Goal: Contribute content: Add original content to the website for others to see

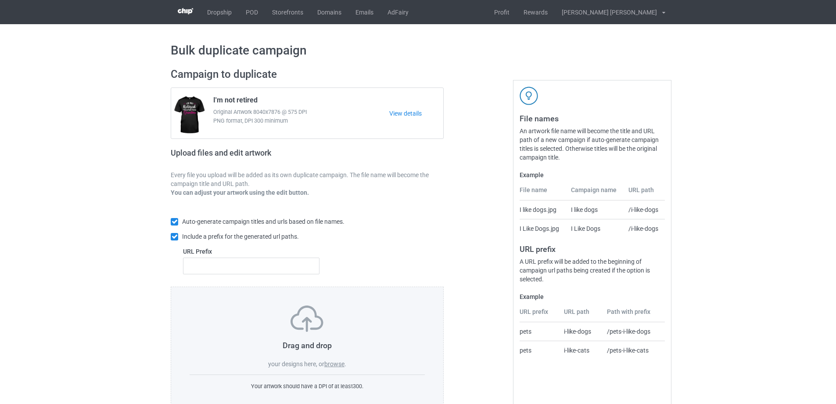
scroll to position [25, 0]
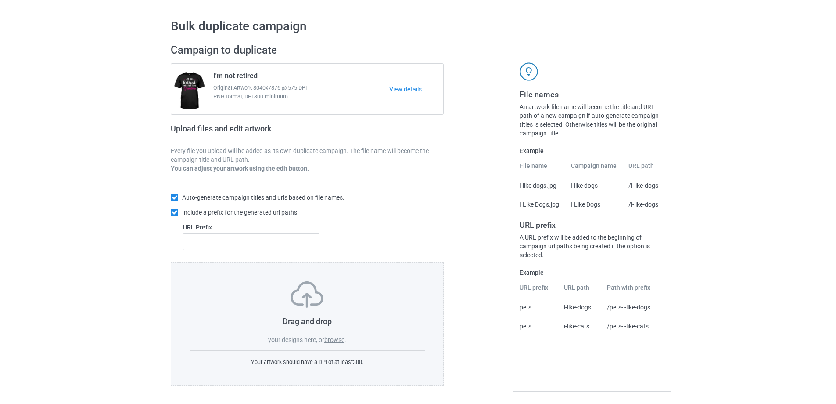
click at [335, 338] on label "browse" at bounding box center [334, 339] width 20 height 7
click at [0, 0] on input "browse" at bounding box center [0, 0] width 0 height 0
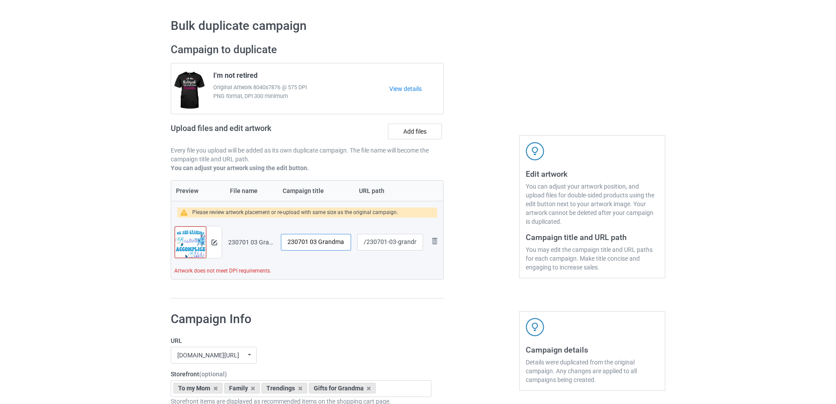
drag, startPoint x: 317, startPoint y: 242, endPoint x: 203, endPoint y: 242, distance: 113.7
click at [203, 242] on tr "Preview and edit artwork 230701 03 Grandma.png 230701 03 Grandma /230701-03-gra…" at bounding box center [307, 241] width 272 height 49
type input "Me and Grandma"
drag, startPoint x: 396, startPoint y: 242, endPoint x: 421, endPoint y: 245, distance: 25.2
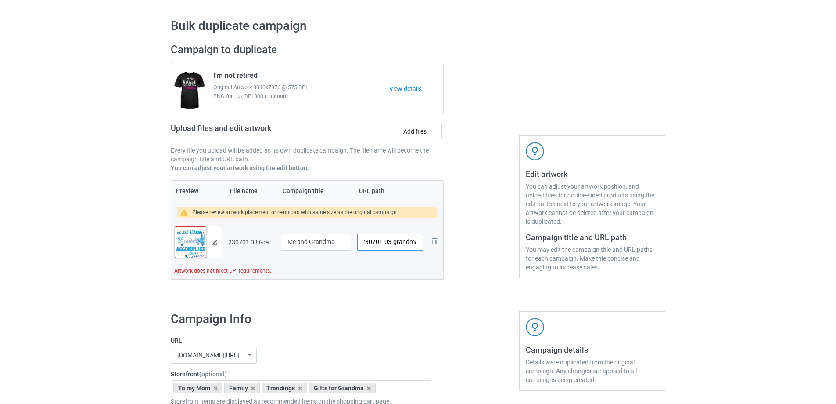
click at [421, 245] on input "/230701-03-grandma" at bounding box center [390, 242] width 66 height 17
type input "/230701-03"
click at [216, 244] on img at bounding box center [215, 242] width 6 height 6
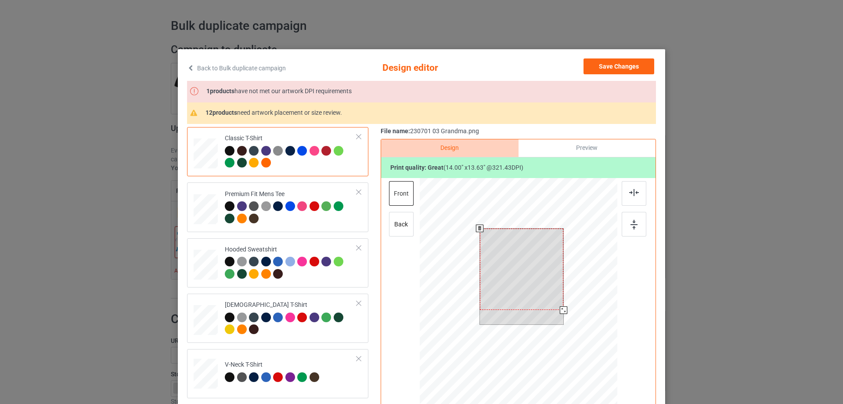
click at [556, 306] on div at bounding box center [522, 268] width 84 height 81
drag, startPoint x: 558, startPoint y: 309, endPoint x: 556, endPoint y: 303, distance: 6.1
click at [556, 303] on div at bounding box center [558, 305] width 7 height 7
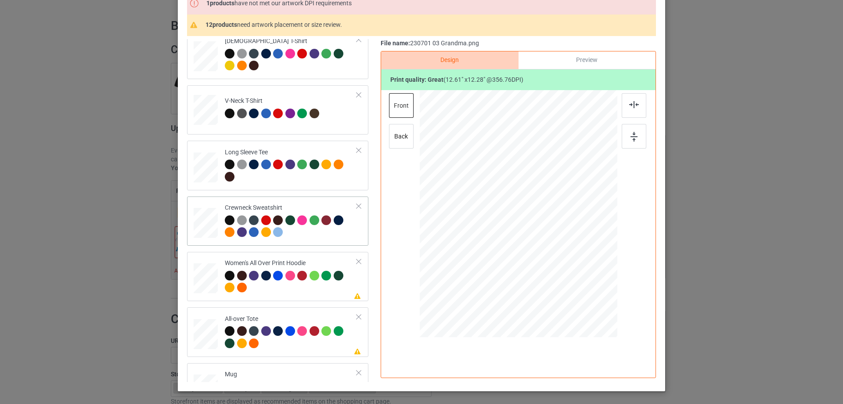
scroll to position [307, 0]
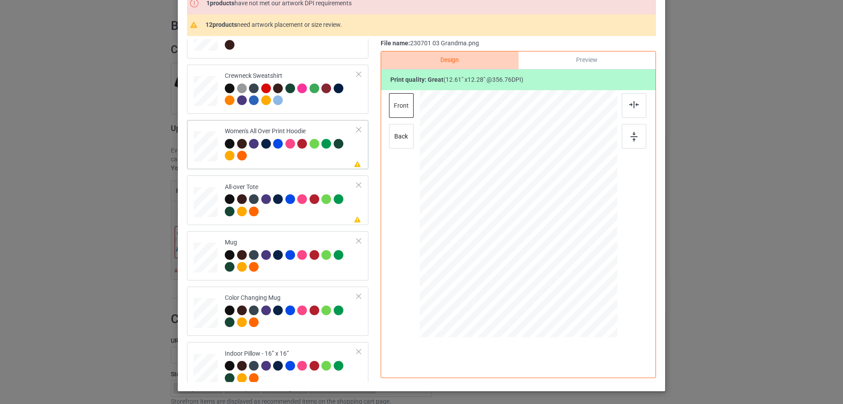
drag, startPoint x: 574, startPoint y: 273, endPoint x: 560, endPoint y: 244, distance: 32.0
click at [560, 244] on div at bounding box center [519, 213] width 198 height 223
click at [539, 210] on div at bounding box center [518, 185] width 77 height 75
click at [638, 106] on div at bounding box center [634, 105] width 25 height 25
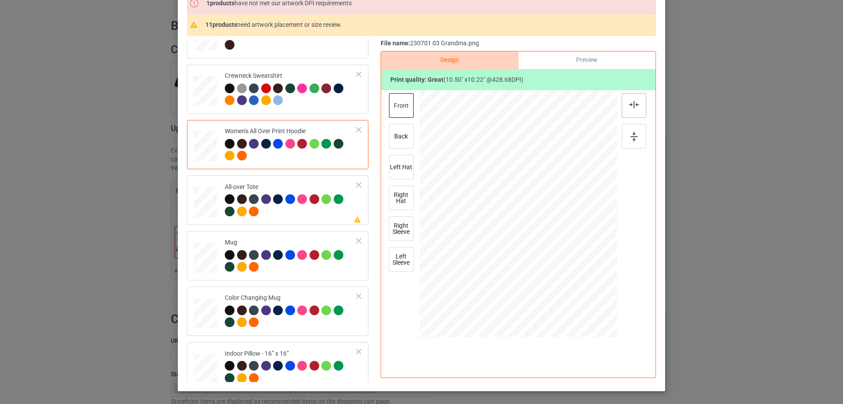
click at [629, 108] on img at bounding box center [634, 104] width 10 height 7
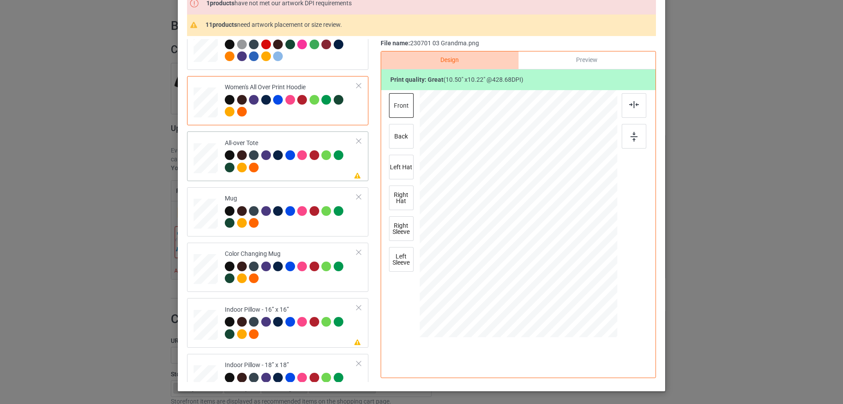
drag, startPoint x: 573, startPoint y: 273, endPoint x: 582, endPoint y: 288, distance: 17.7
click at [582, 288] on div at bounding box center [519, 214] width 198 height 198
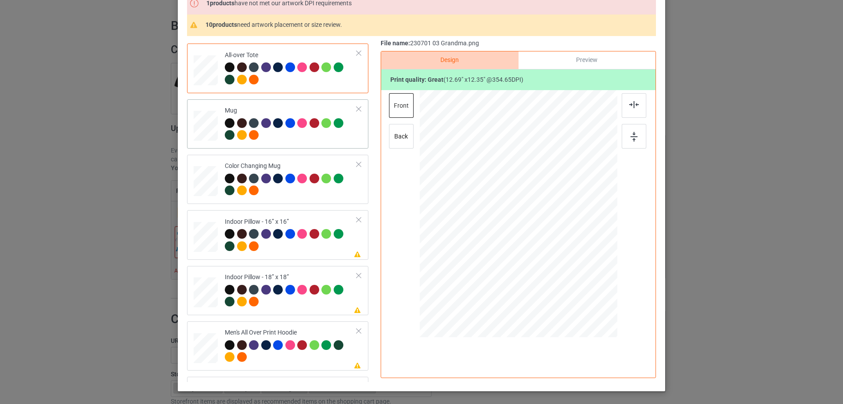
drag, startPoint x: 602, startPoint y: 245, endPoint x: 605, endPoint y: 250, distance: 5.5
click at [605, 250] on div at bounding box center [605, 247] width 7 height 7
click at [594, 238] on div at bounding box center [572, 214] width 69 height 68
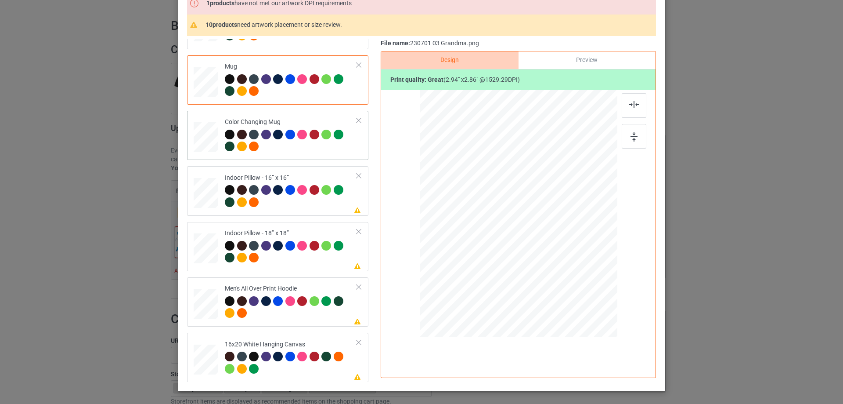
scroll to position [527, 0]
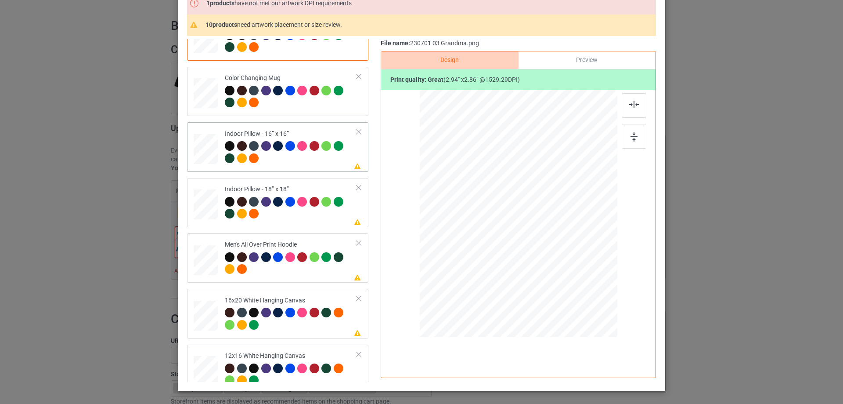
drag, startPoint x: 573, startPoint y: 273, endPoint x: 546, endPoint y: 280, distance: 28.4
click at [580, 280] on div at bounding box center [583, 276] width 7 height 7
drag, startPoint x: 575, startPoint y: 273, endPoint x: 584, endPoint y: 283, distance: 14.0
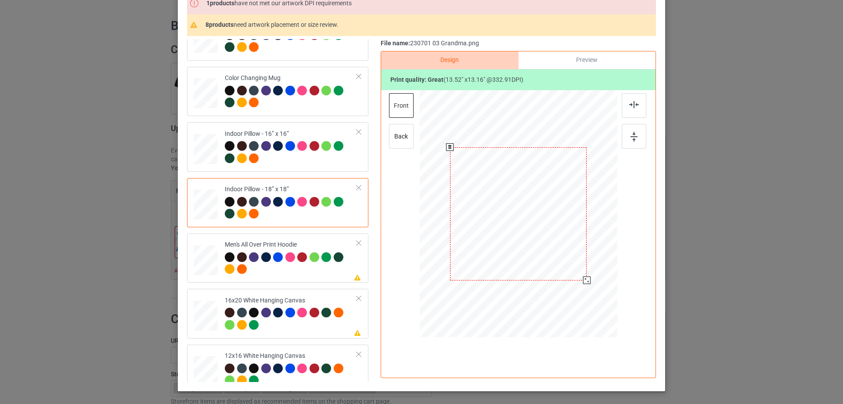
click at [584, 283] on div at bounding box center [586, 279] width 7 height 7
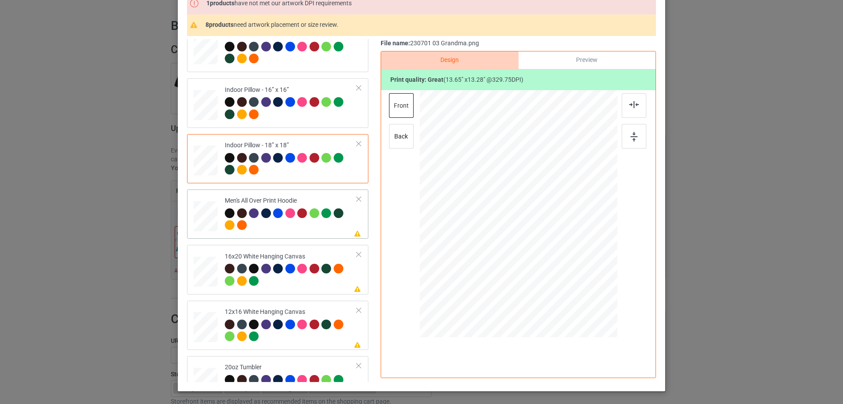
drag, startPoint x: 575, startPoint y: 274, endPoint x: 526, endPoint y: 235, distance: 62.2
click at [558, 245] on div at bounding box center [519, 213] width 198 height 210
click at [527, 211] on div at bounding box center [519, 190] width 75 height 73
click at [629, 104] on img at bounding box center [634, 104] width 10 height 7
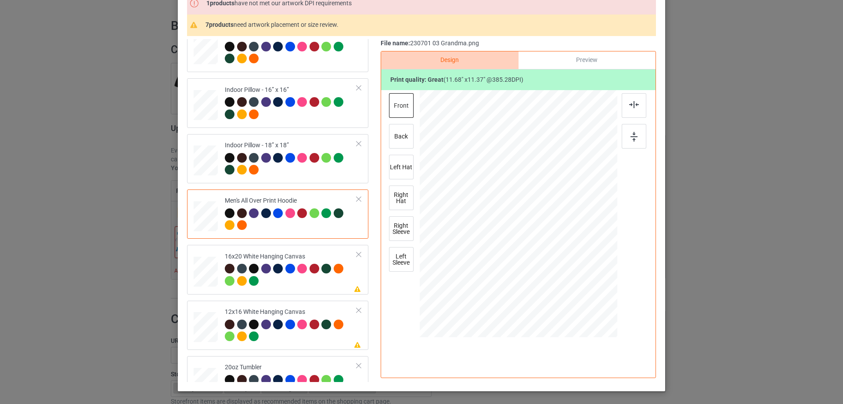
scroll to position [615, 0]
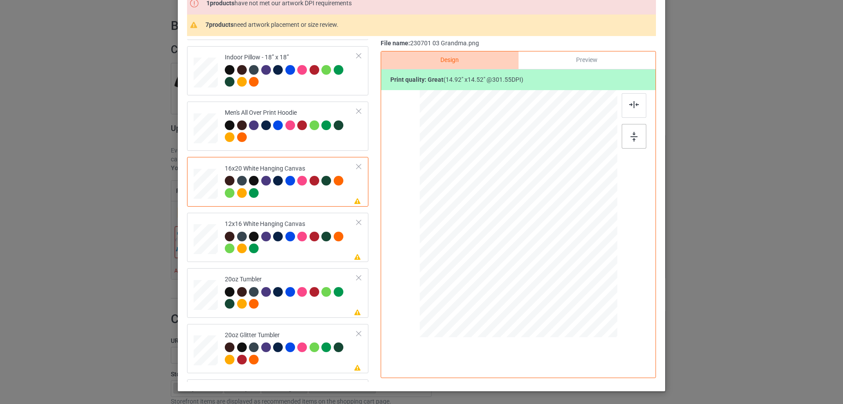
click at [632, 138] on img at bounding box center [634, 137] width 7 height 10
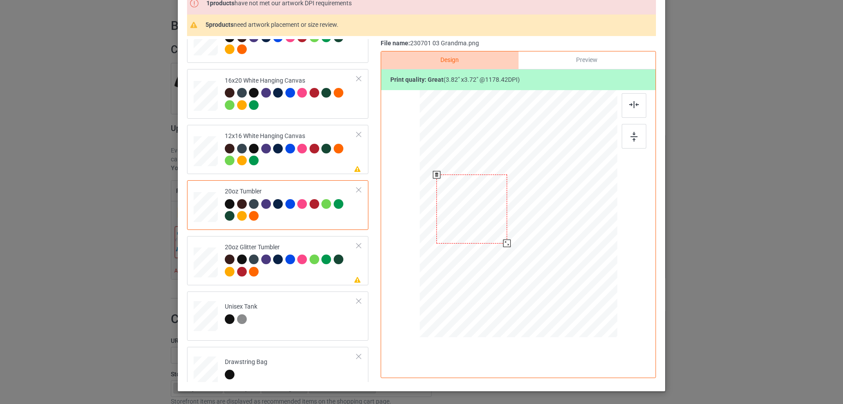
click at [505, 244] on div at bounding box center [506, 242] width 7 height 7
click at [488, 236] on div at bounding box center [473, 209] width 71 height 68
drag, startPoint x: 501, startPoint y: 214, endPoint x: 504, endPoint y: 220, distance: 6.3
click at [504, 220] on div at bounding box center [507, 219] width 7 height 7
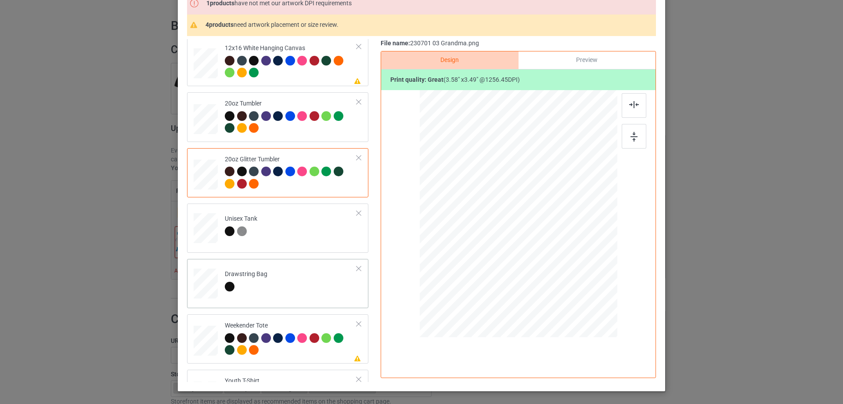
scroll to position [878, 0]
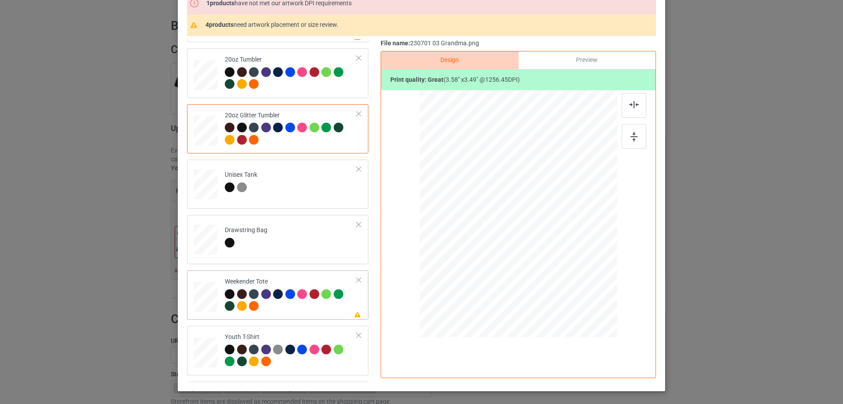
drag, startPoint x: 572, startPoint y: 273, endPoint x: 564, endPoint y: 256, distance: 18.9
click at [564, 256] on div at bounding box center [564, 258] width 7 height 7
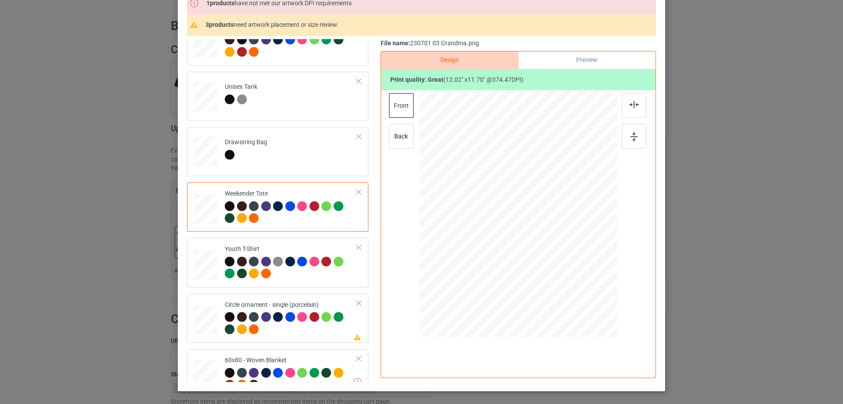
scroll to position [982, 0]
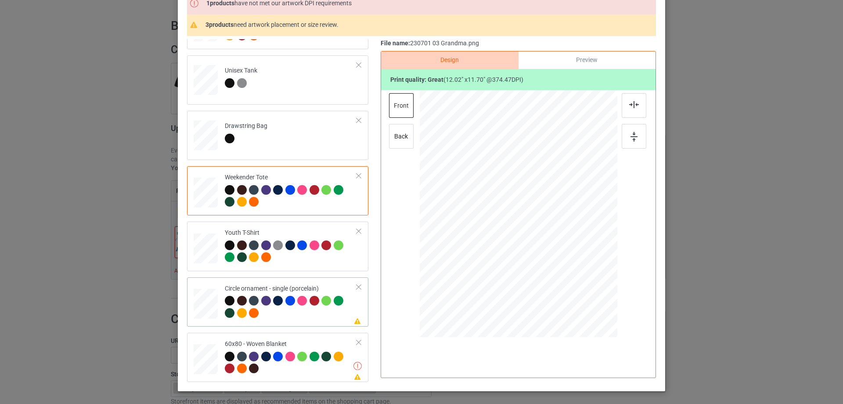
click at [585, 286] on div at bounding box center [587, 286] width 7 height 7
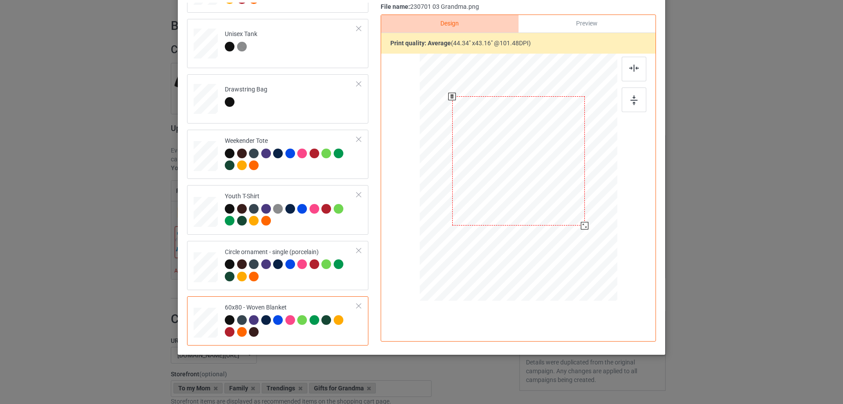
scroll to position [103, 0]
drag, startPoint x: 594, startPoint y: 239, endPoint x: 587, endPoint y: 220, distance: 19.4
click at [587, 220] on div at bounding box center [519, 177] width 180 height 239
drag, startPoint x: 555, startPoint y: 201, endPoint x: 555, endPoint y: 189, distance: 11.9
click at [555, 189] on div at bounding box center [518, 149] width 132 height 129
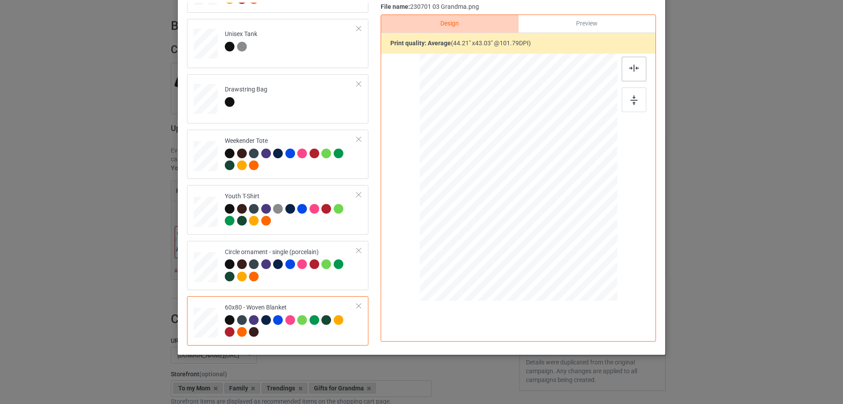
click at [629, 68] on img at bounding box center [634, 68] width 10 height 7
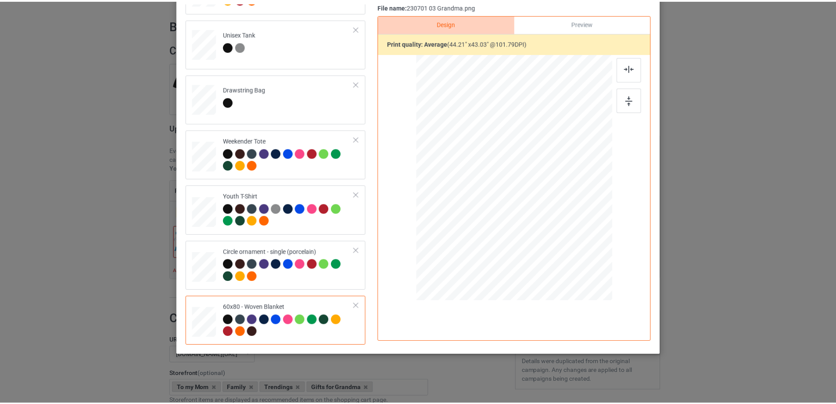
scroll to position [15, 0]
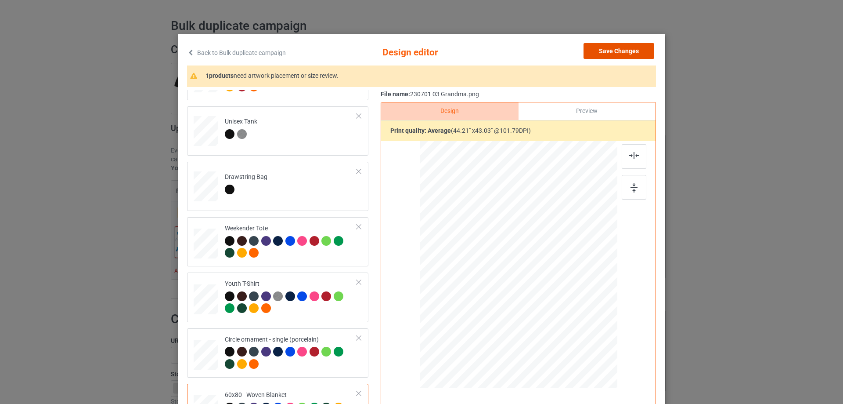
click at [636, 51] on button "Save Changes" at bounding box center [619, 51] width 71 height 16
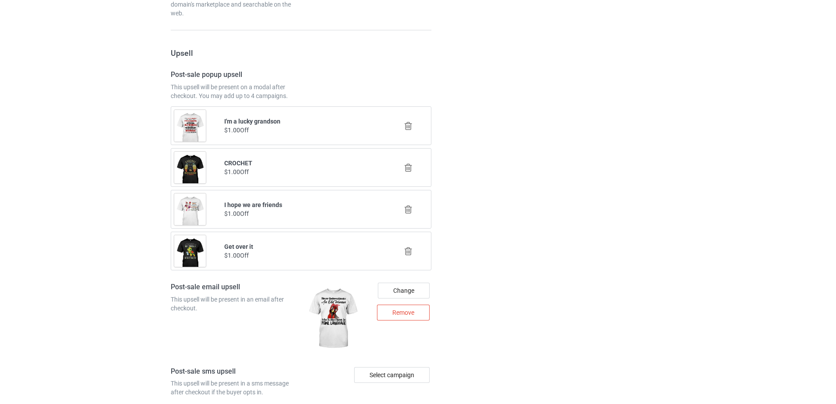
scroll to position [1117, 0]
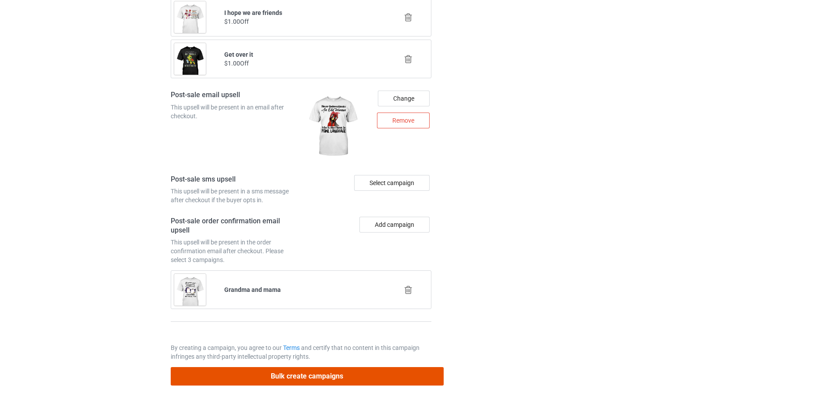
click at [343, 378] on button "Bulk create campaigns" at bounding box center [307, 376] width 273 height 18
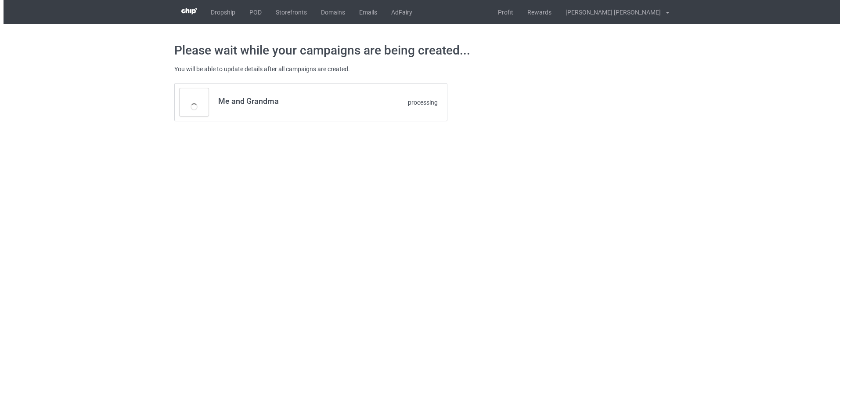
scroll to position [0, 0]
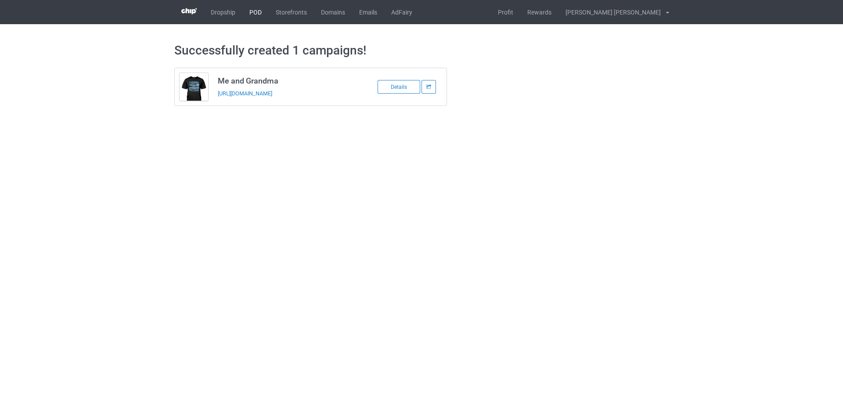
click at [255, 14] on link "POD" at bounding box center [255, 12] width 26 height 24
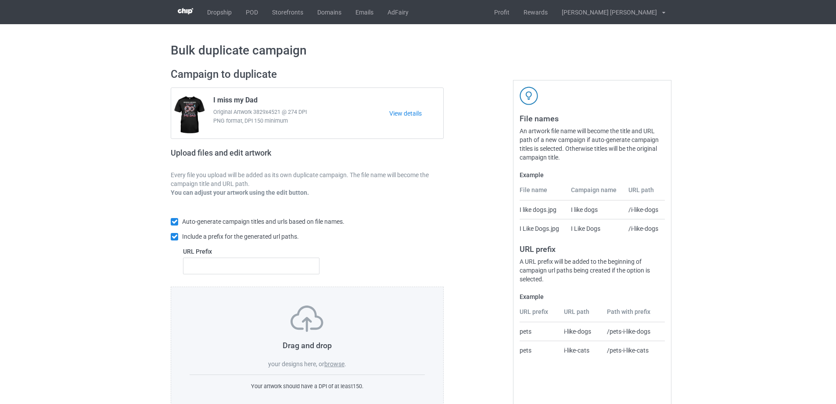
click at [335, 363] on label "browse" at bounding box center [334, 363] width 20 height 7
click at [0, 0] on input "browse" at bounding box center [0, 0] width 0 height 0
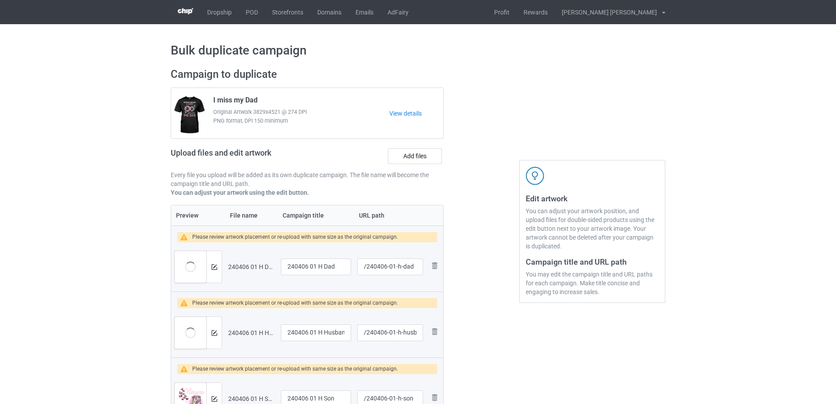
scroll to position [88, 0]
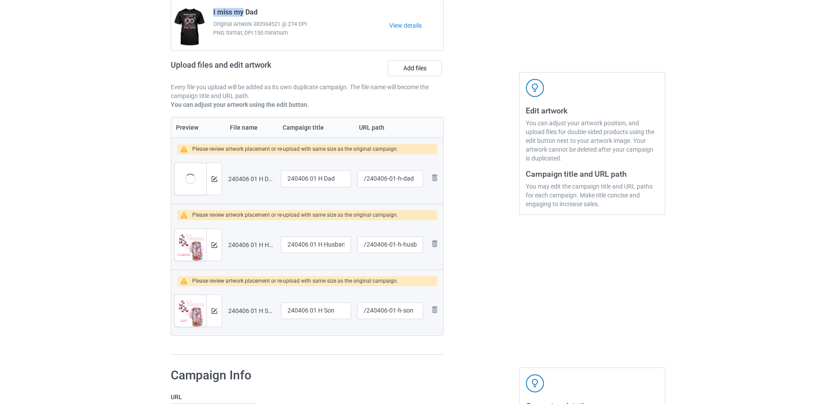
drag, startPoint x: 244, startPoint y: 10, endPoint x: 211, endPoint y: 13, distance: 33.0
click at [211, 13] on div "I miss my Dad Original Artwork 3829x4521 @ 274 DPI PNG format, DPI 150 minimum" at bounding box center [298, 25] width 182 height 41
copy span "I miss my"
drag, startPoint x: 321, startPoint y: 179, endPoint x: 249, endPoint y: 180, distance: 72.0
click at [245, 179] on tr "Preview and edit artwork 240406 01 H Dad.png 240406 01 H Dad /240406-01-h-dad R…" at bounding box center [307, 178] width 272 height 49
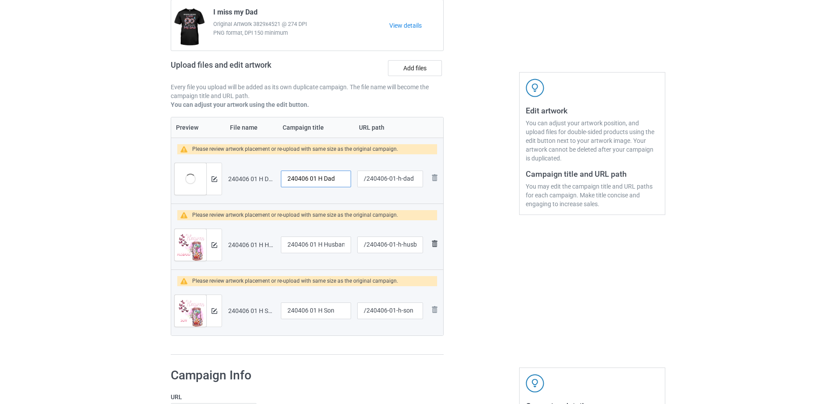
paste input "I miss my"
type input "I miss my Dad"
drag, startPoint x: 323, startPoint y: 245, endPoint x: 249, endPoint y: 241, distance: 73.9
click at [249, 241] on tr "Preview and edit artwork 240406 01 H Husband.png 240406 01 H Husband /240406-01…" at bounding box center [307, 244] width 272 height 49
paste input "I miss my"
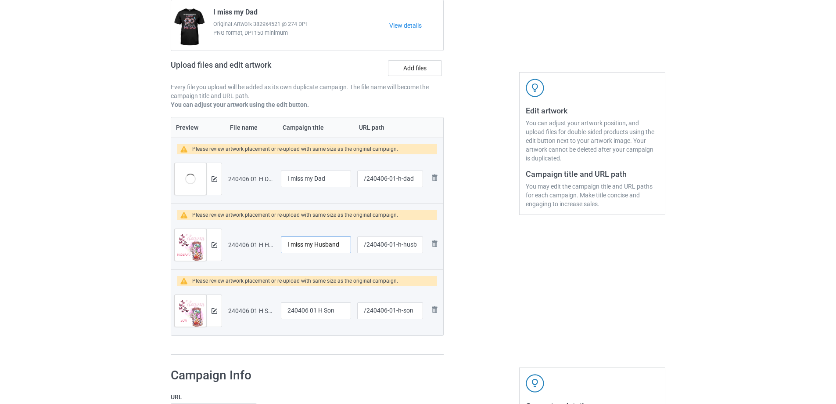
type input "I miss my Husband"
drag, startPoint x: 321, startPoint y: 310, endPoint x: 265, endPoint y: 310, distance: 56.2
click at [265, 310] on tr "Preview and edit artwork 240406 01 H Son.png 240406 01 H Son /240406-01-h-son R…" at bounding box center [307, 310] width 272 height 49
paste input "I miss my"
type input "I miss my Son"
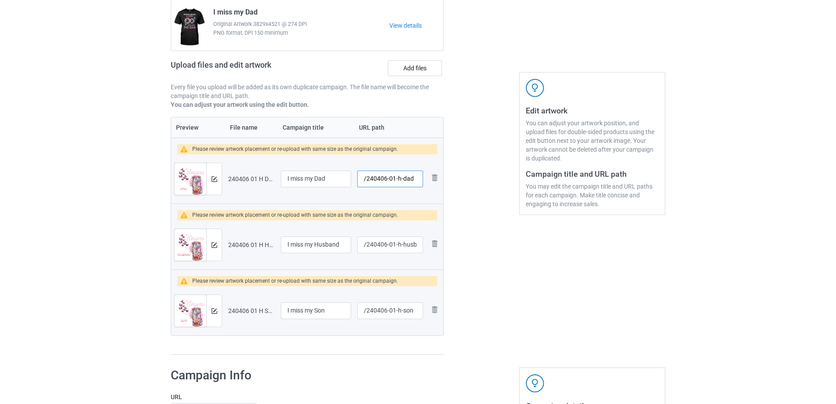
drag, startPoint x: 395, startPoint y: 179, endPoint x: 415, endPoint y: 180, distance: 20.7
click at [415, 180] on input "/240406-01-h-dad" at bounding box center [390, 178] width 66 height 17
type input "/240406-01"
drag, startPoint x: 392, startPoint y: 246, endPoint x: 422, endPoint y: 247, distance: 29.4
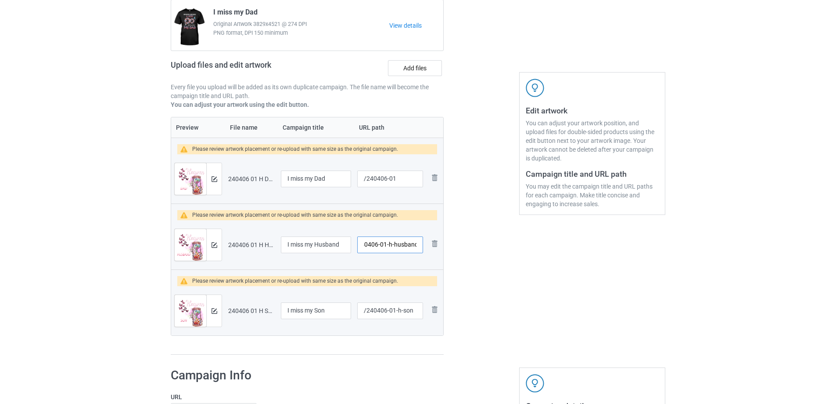
click at [422, 247] on input "/240406-01-h-husband" at bounding box center [390, 244] width 66 height 17
type input "/240406-02"
drag, startPoint x: 392, startPoint y: 312, endPoint x: 416, endPoint y: 310, distance: 23.9
click at [416, 310] on input "/240406-01-h-son" at bounding box center [390, 310] width 66 height 17
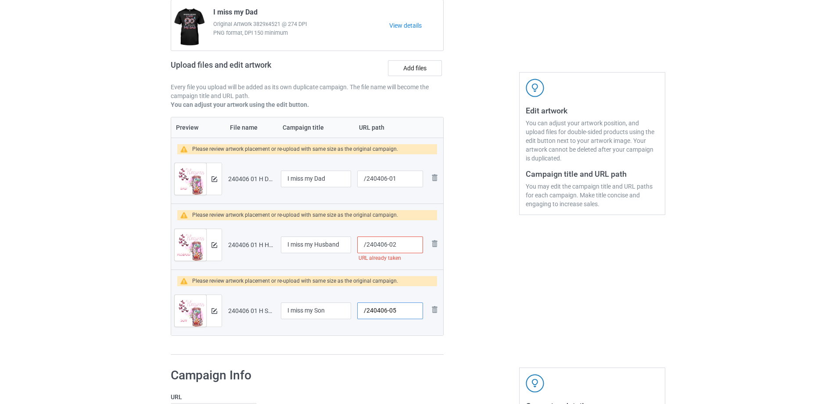
type input "/240406-05"
drag, startPoint x: 393, startPoint y: 245, endPoint x: 401, endPoint y: 246, distance: 8.4
click at [401, 246] on input "/240406-02" at bounding box center [390, 244] width 66 height 17
type input "/240406-06"
click at [213, 178] on img at bounding box center [215, 179] width 6 height 6
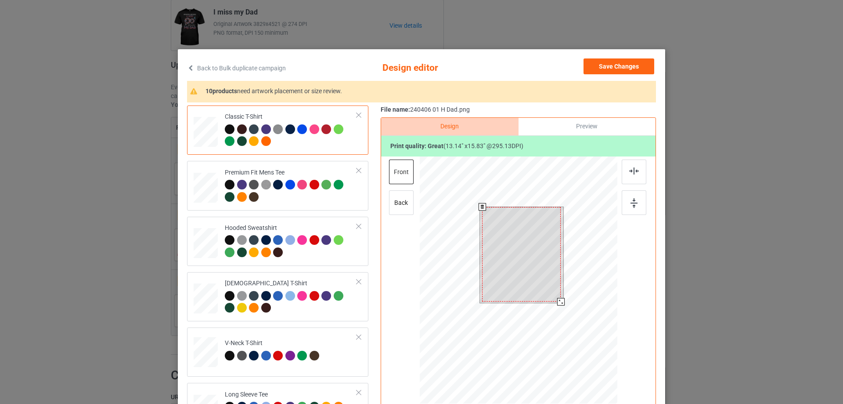
click at [553, 294] on div at bounding box center [521, 254] width 79 height 94
click at [552, 297] on div at bounding box center [521, 254] width 79 height 94
click at [558, 300] on div at bounding box center [558, 298] width 7 height 7
drag, startPoint x: 557, startPoint y: 300, endPoint x: 537, endPoint y: 290, distance: 21.6
click at [555, 297] on div at bounding box center [556, 296] width 7 height 7
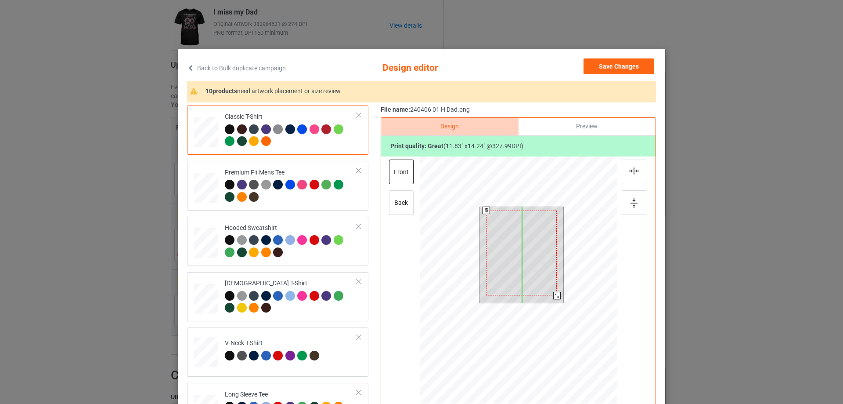
click at [537, 288] on div at bounding box center [521, 252] width 71 height 85
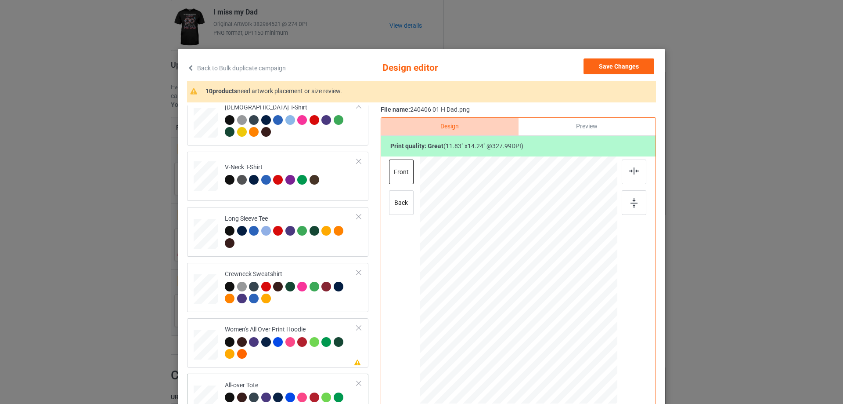
scroll to position [351, 0]
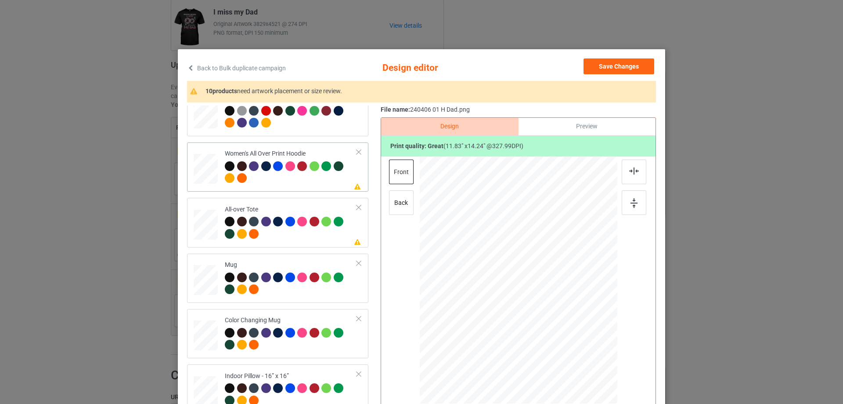
drag, startPoint x: 209, startPoint y: 170, endPoint x: 238, endPoint y: 177, distance: 29.4
drag, startPoint x: 572, startPoint y: 352, endPoint x: 556, endPoint y: 315, distance: 40.4
click at [556, 315] on div at bounding box center [519, 280] width 198 height 223
drag, startPoint x: 537, startPoint y: 306, endPoint x: 534, endPoint y: 275, distance: 31.3
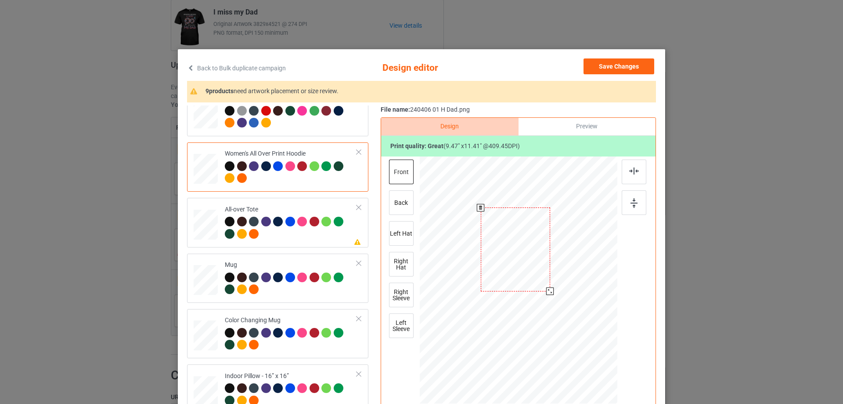
click at [534, 275] on div at bounding box center [515, 248] width 69 height 83
click at [537, 265] on div at bounding box center [516, 248] width 69 height 83
drag, startPoint x: 524, startPoint y: 263, endPoint x: 505, endPoint y: 270, distance: 20.1
click at [525, 263] on div at bounding box center [517, 248] width 69 height 83
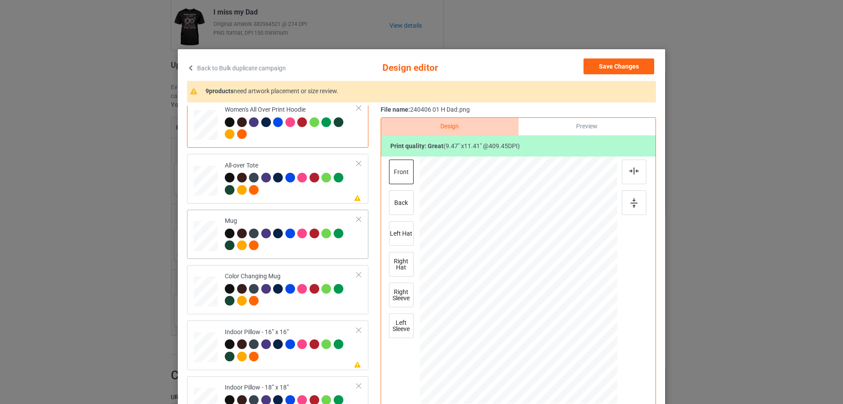
drag, startPoint x: 575, startPoint y: 351, endPoint x: 578, endPoint y: 355, distance: 4.7
click at [578, 355] on div at bounding box center [580, 354] width 7 height 7
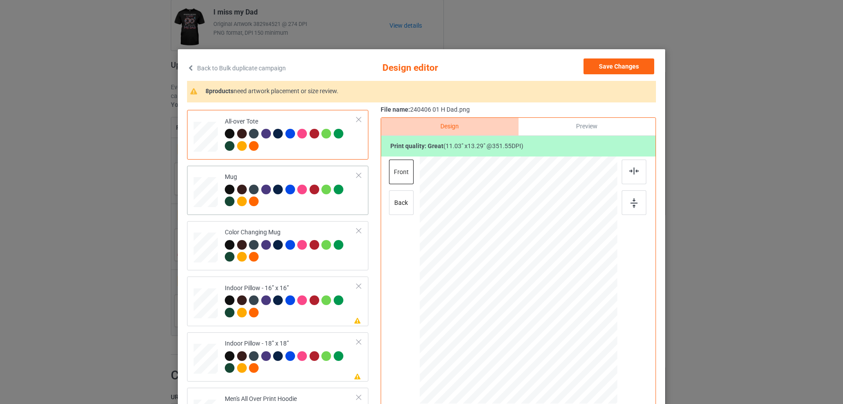
click at [215, 192] on td at bounding box center [207, 190] width 26 height 42
click at [604, 318] on div at bounding box center [605, 318] width 7 height 7
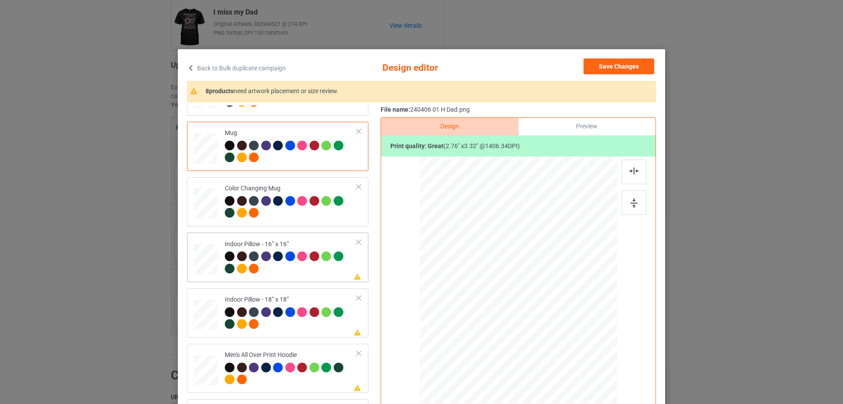
click at [575, 349] on div at bounding box center [575, 349] width 7 height 7
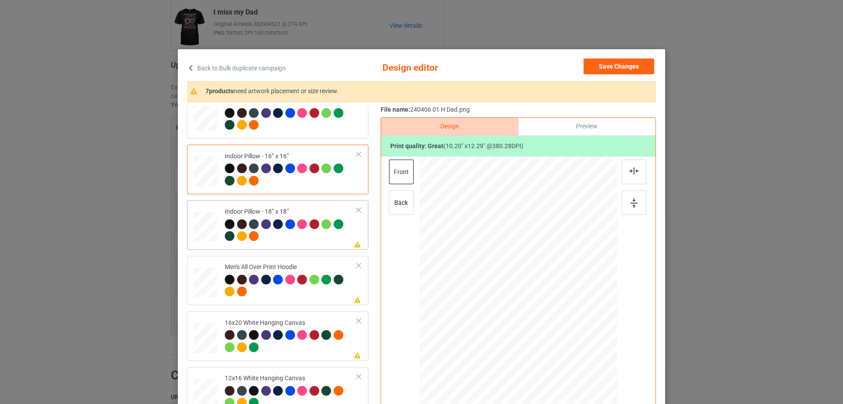
click at [574, 350] on div at bounding box center [575, 349] width 7 height 7
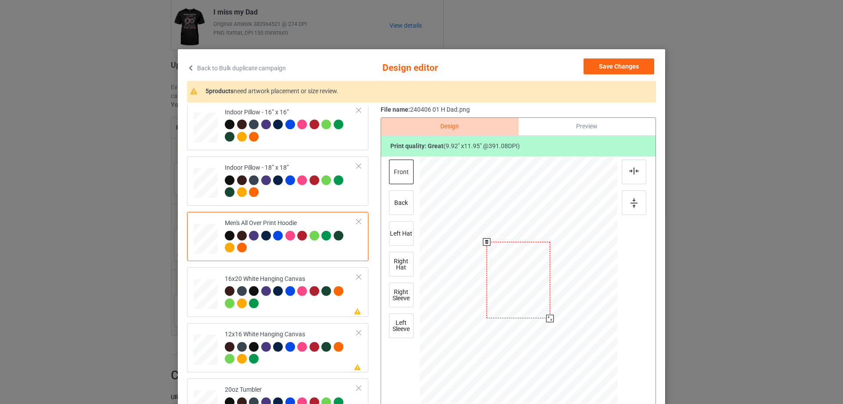
drag, startPoint x: 573, startPoint y: 352, endPoint x: 555, endPoint y: 310, distance: 46.0
click at [555, 310] on div at bounding box center [519, 280] width 198 height 210
drag, startPoint x: 530, startPoint y: 305, endPoint x: 529, endPoint y: 281, distance: 24.2
click at [529, 281] on div at bounding box center [516, 255] width 63 height 76
click at [638, 173] on div at bounding box center [634, 171] width 25 height 25
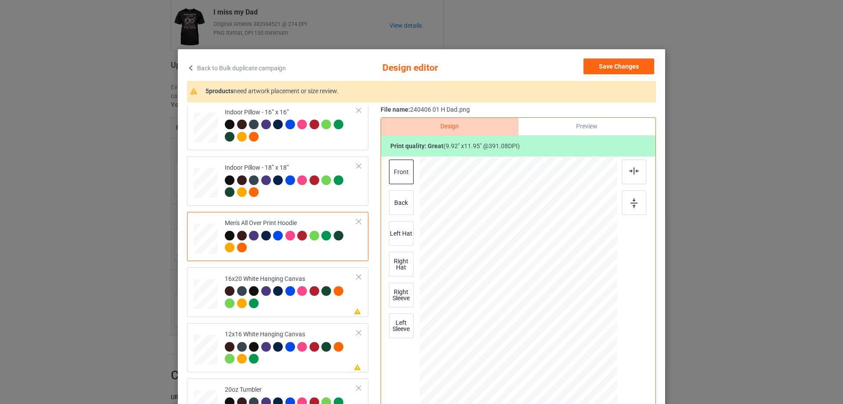
scroll to position [659, 0]
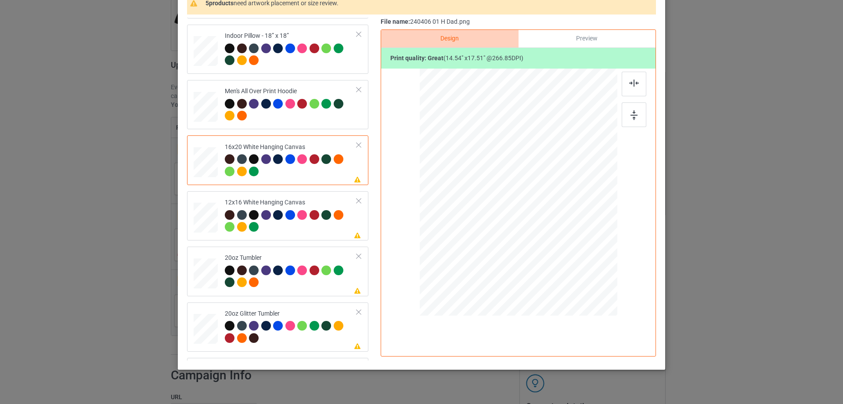
drag, startPoint x: 200, startPoint y: 274, endPoint x: 419, endPoint y: 309, distance: 221.8
click at [505, 233] on div at bounding box center [507, 232] width 7 height 7
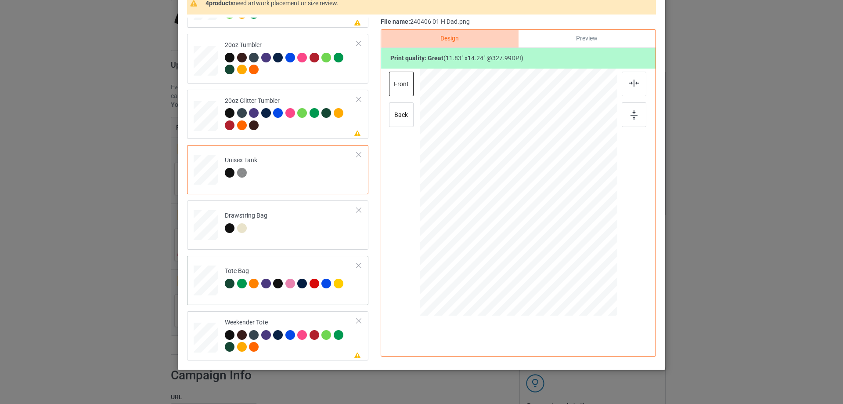
scroll to position [103, 0]
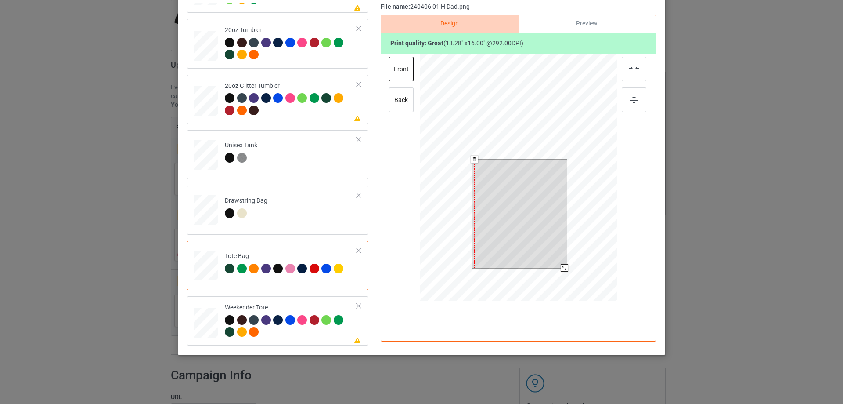
click at [559, 283] on div at bounding box center [519, 178] width 198 height 249
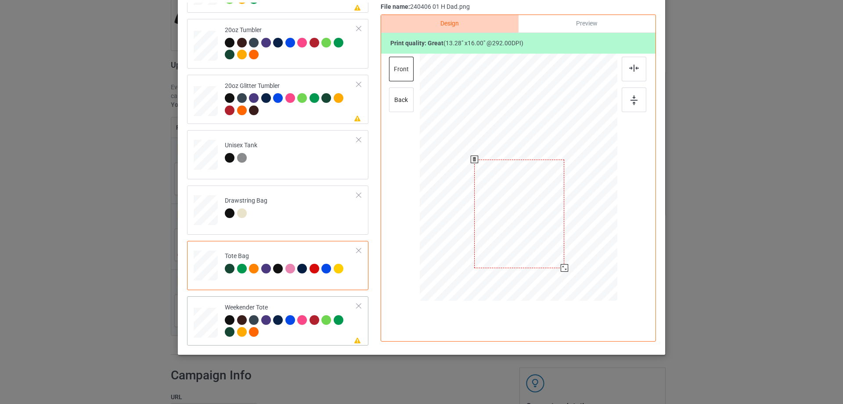
drag, startPoint x: 574, startPoint y: 248, endPoint x: 560, endPoint y: 218, distance: 32.6
click at [560, 218] on div at bounding box center [518, 177] width 197 height 127
click at [542, 211] on div at bounding box center [519, 173] width 78 height 94
click at [634, 68] on img at bounding box center [634, 68] width 10 height 7
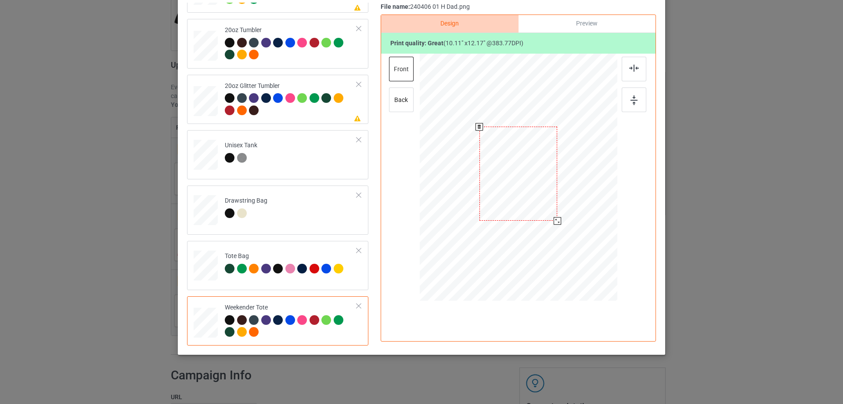
scroll to position [15, 0]
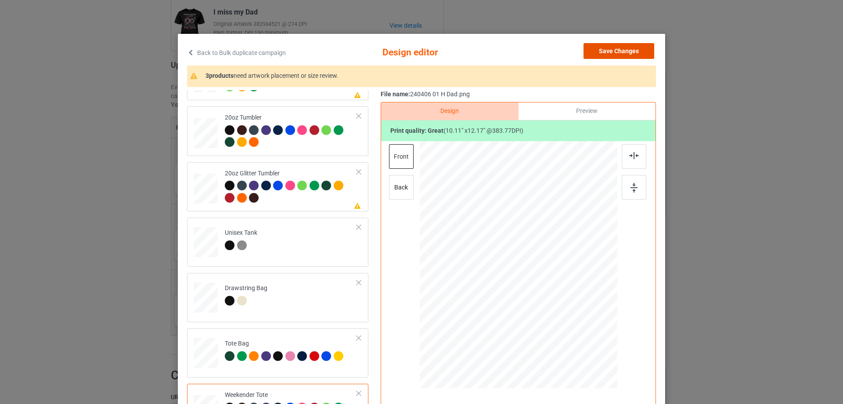
click at [638, 49] on button "Save Changes" at bounding box center [619, 51] width 71 height 16
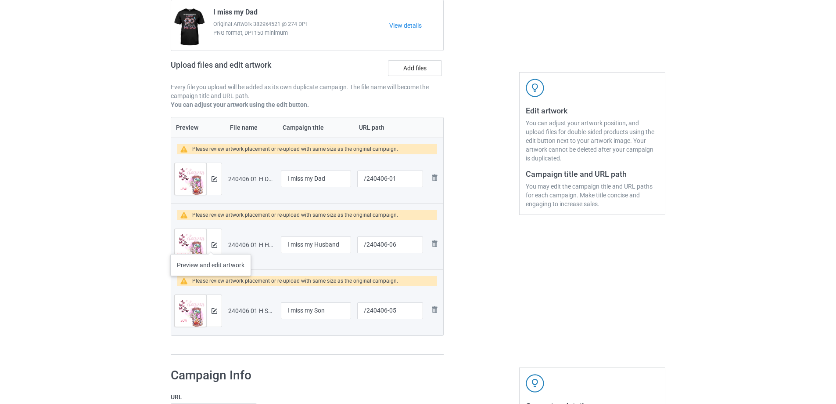
click at [210, 245] on div at bounding box center [213, 245] width 15 height 32
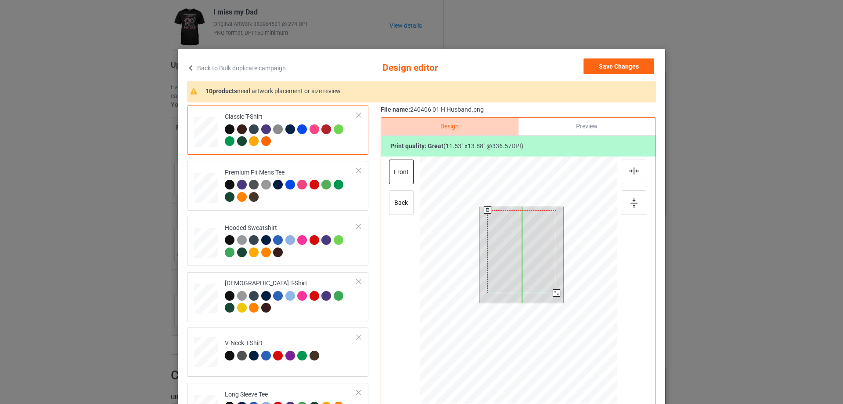
click at [531, 273] on div at bounding box center [521, 251] width 69 height 83
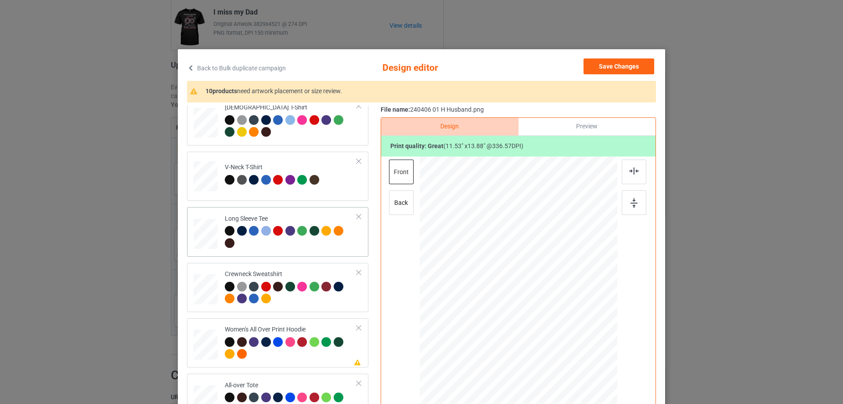
scroll to position [220, 0]
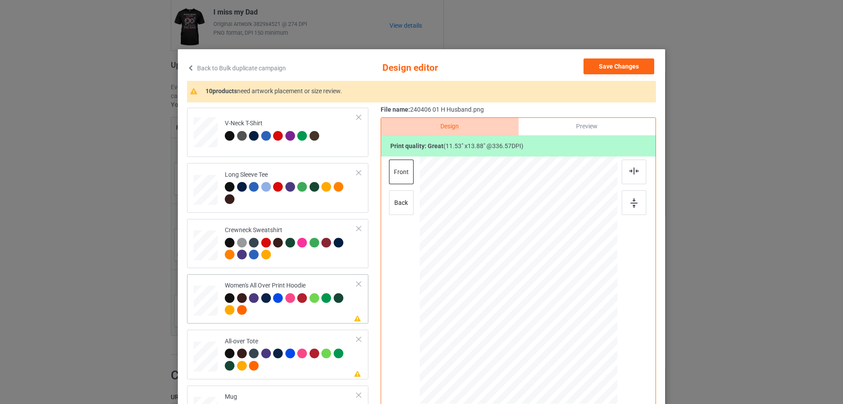
drag, startPoint x: 576, startPoint y: 351, endPoint x: 538, endPoint y: 306, distance: 59.3
click at [560, 309] on div at bounding box center [519, 280] width 198 height 223
drag, startPoint x: 528, startPoint y: 304, endPoint x: 530, endPoint y: 274, distance: 30.0
click at [530, 274] on div at bounding box center [521, 250] width 68 height 81
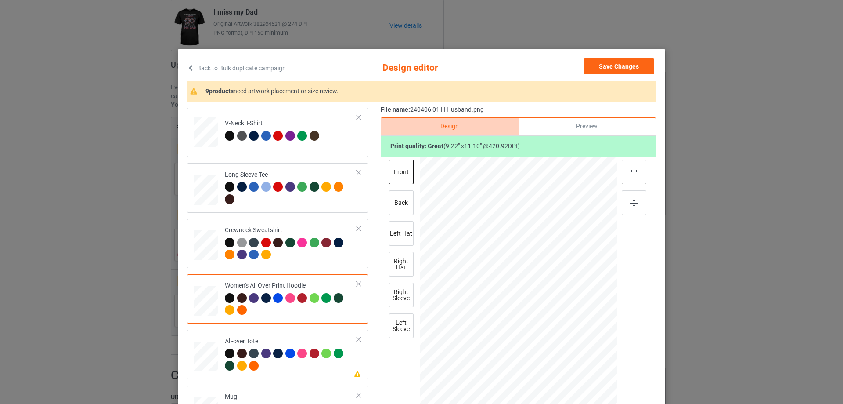
click at [639, 177] on div at bounding box center [634, 171] width 25 height 25
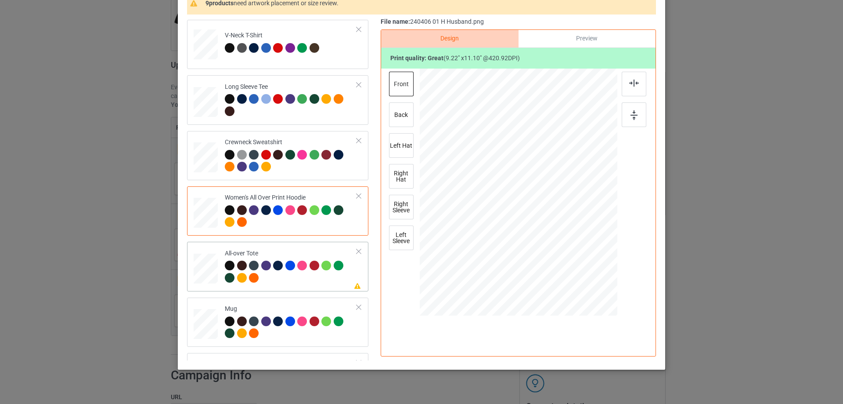
drag, startPoint x: 577, startPoint y: 266, endPoint x: 580, endPoint y: 270, distance: 5.4
click at [580, 270] on div at bounding box center [580, 266] width 7 height 7
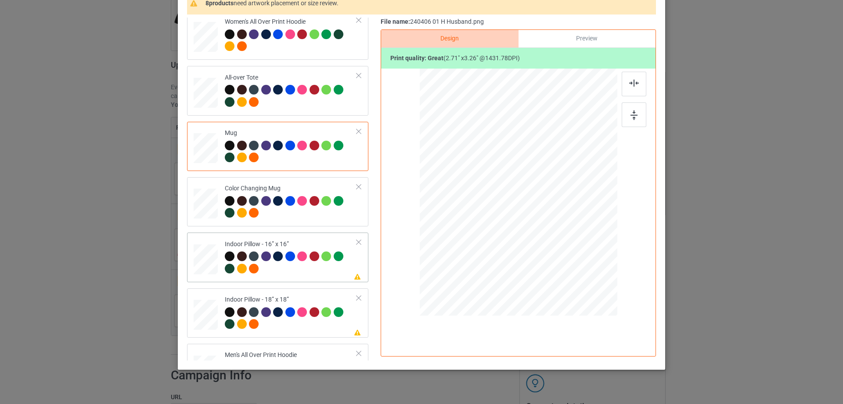
drag, startPoint x: 577, startPoint y: 263, endPoint x: 576, endPoint y: 258, distance: 5.4
click at [576, 258] on div at bounding box center [519, 192] width 198 height 197
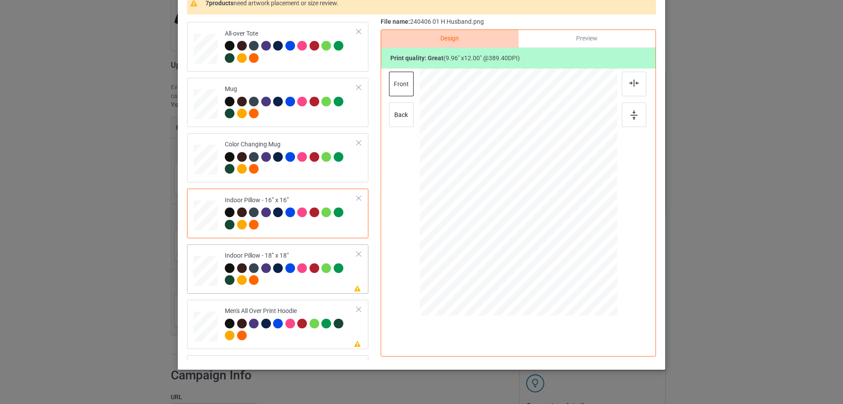
click at [573, 262] on div at bounding box center [575, 261] width 7 height 7
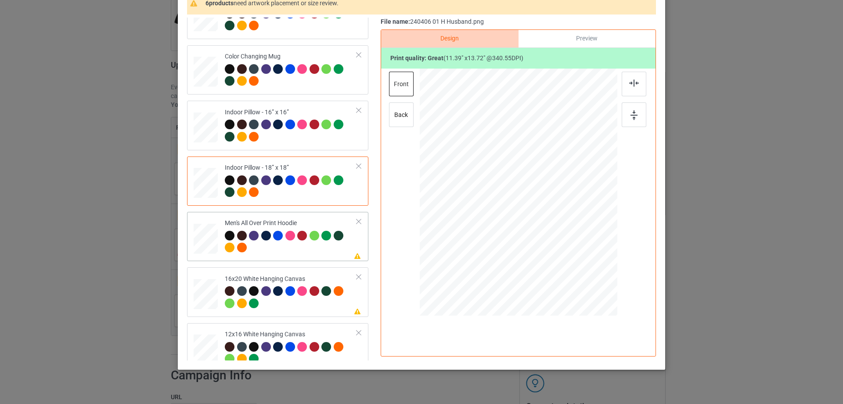
drag, startPoint x: 574, startPoint y: 267, endPoint x: 555, endPoint y: 224, distance: 46.4
click at [555, 224] on div at bounding box center [519, 192] width 198 height 210
click at [543, 193] on div at bounding box center [521, 168] width 64 height 77
click at [633, 86] on img at bounding box center [634, 82] width 10 height 7
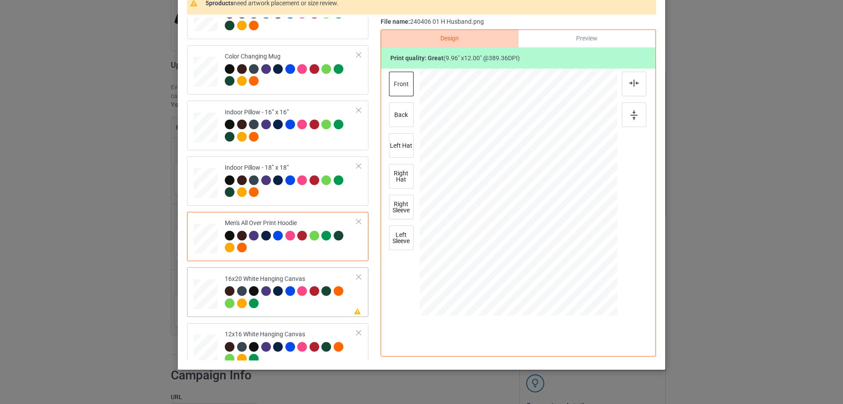
scroll to position [615, 0]
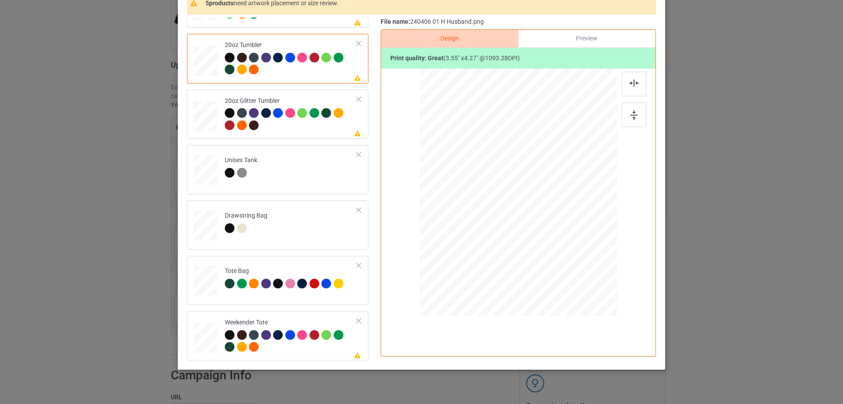
scroll to position [103, 0]
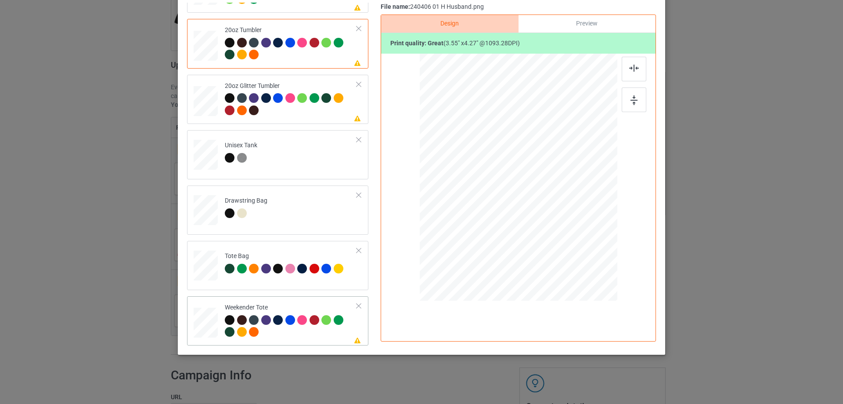
drag, startPoint x: 575, startPoint y: 248, endPoint x: 562, endPoint y: 222, distance: 29.1
click at [562, 222] on div at bounding box center [518, 177] width 197 height 127
click at [548, 211] on div at bounding box center [518, 172] width 83 height 99
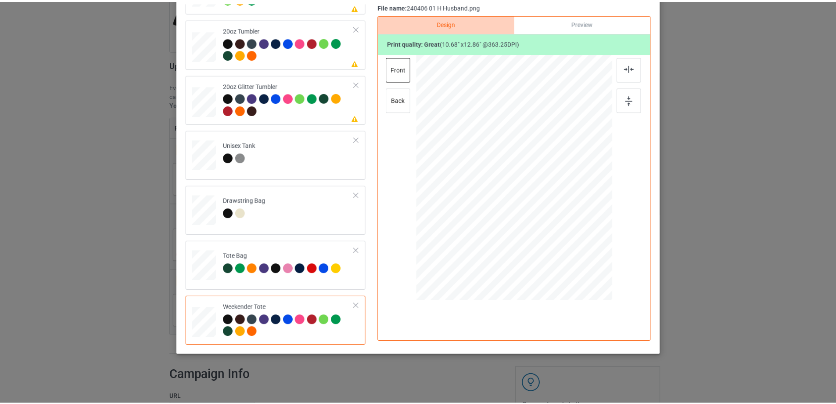
scroll to position [15, 0]
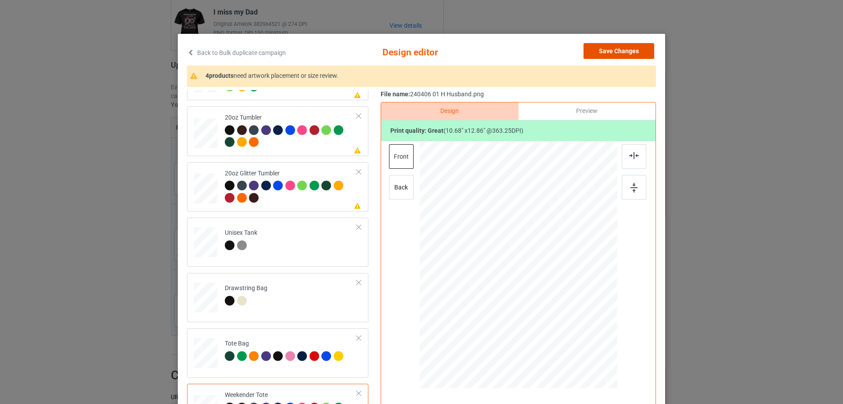
click at [637, 53] on button "Save Changes" at bounding box center [619, 51] width 71 height 16
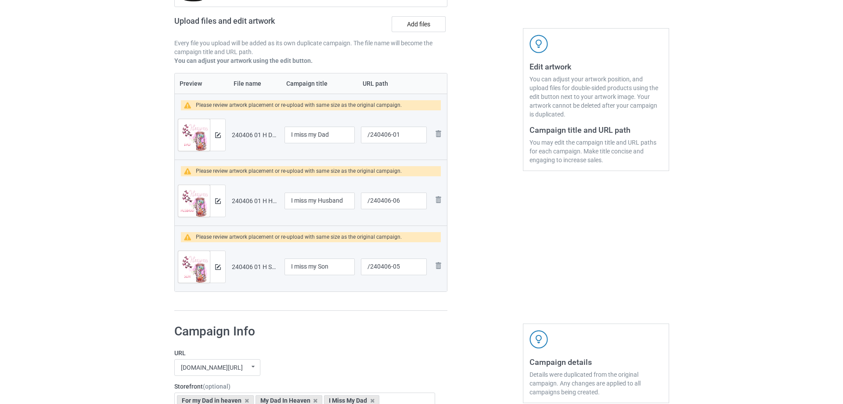
scroll to position [176, 0]
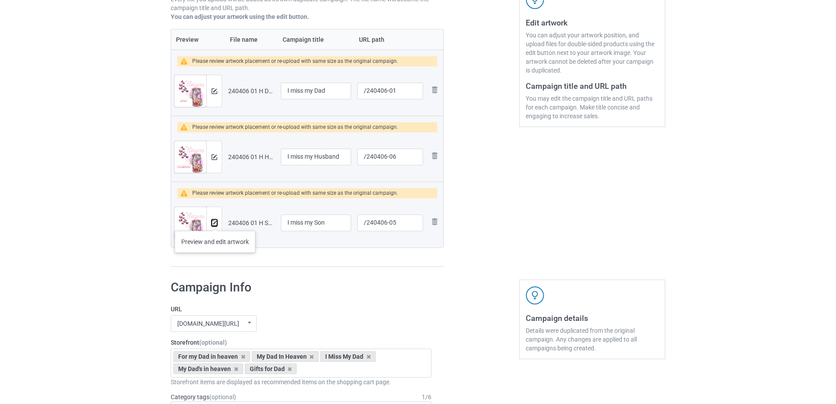
click at [215, 222] on img at bounding box center [215, 223] width 6 height 6
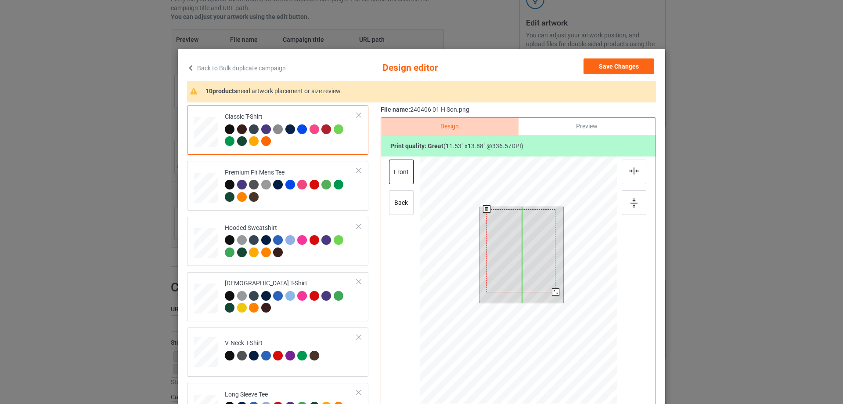
click at [532, 270] on div at bounding box center [520, 250] width 69 height 83
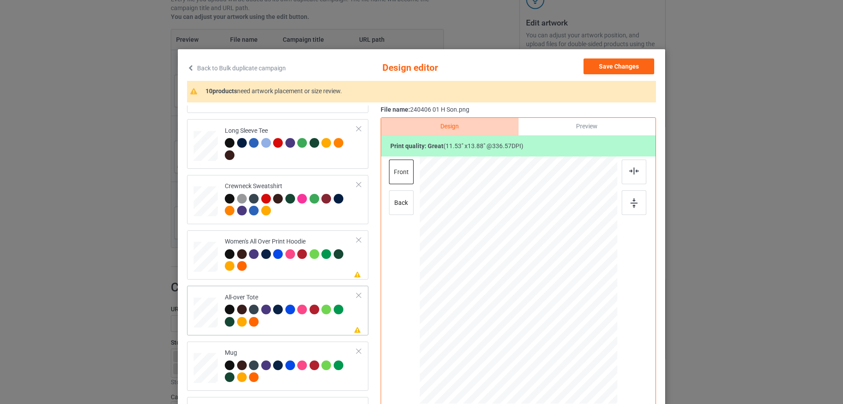
scroll to position [307, 0]
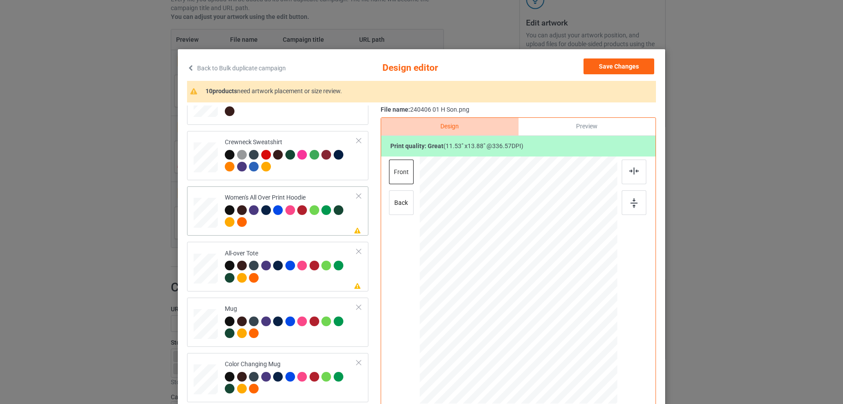
drag, startPoint x: 573, startPoint y: 350, endPoint x: 554, endPoint y: 315, distance: 39.9
click at [554, 315] on div at bounding box center [519, 280] width 198 height 223
drag, startPoint x: 542, startPoint y: 283, endPoint x: 541, endPoint y: 277, distance: 5.8
click at [541, 277] on div at bounding box center [518, 250] width 68 height 82
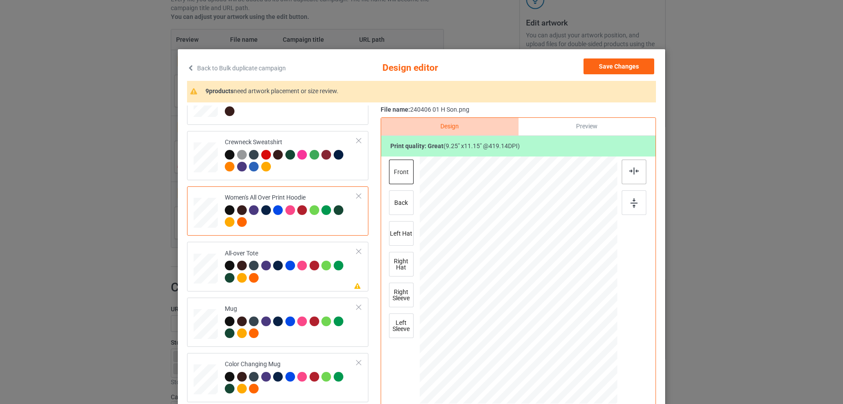
click at [633, 171] on img at bounding box center [634, 170] width 10 height 7
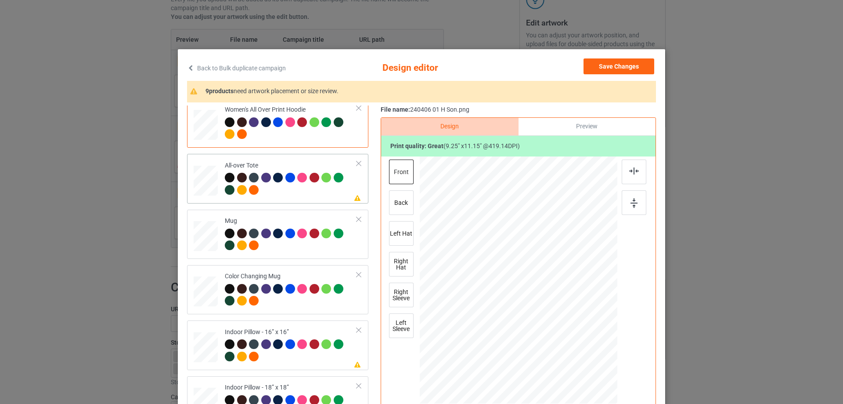
drag, startPoint x: 573, startPoint y: 352, endPoint x: 574, endPoint y: 357, distance: 5.4
click at [577, 357] on div at bounding box center [580, 354] width 7 height 7
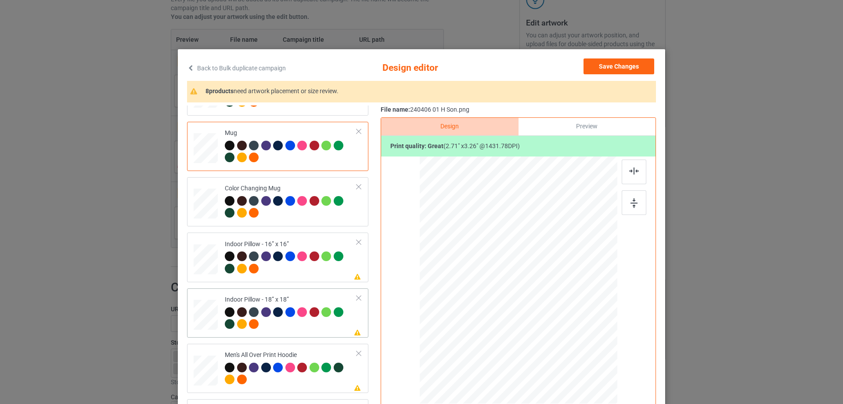
scroll to position [527, 0]
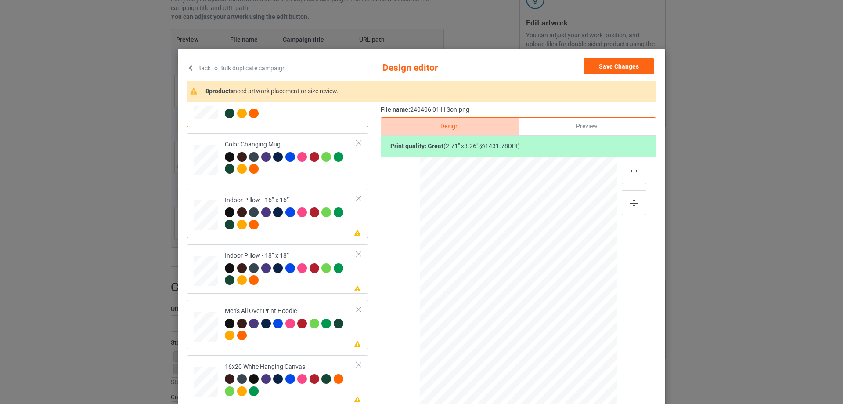
drag, startPoint x: 575, startPoint y: 353, endPoint x: 309, endPoint y: 272, distance: 278.4
click at [573, 348] on div at bounding box center [575, 348] width 7 height 7
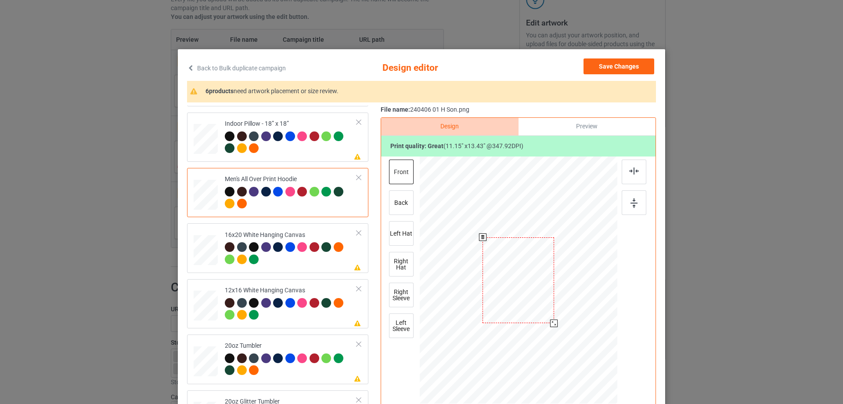
drag, startPoint x: 576, startPoint y: 353, endPoint x: 558, endPoint y: 313, distance: 44.0
click at [560, 313] on div at bounding box center [519, 280] width 198 height 210
drag, startPoint x: 537, startPoint y: 308, endPoint x: 535, endPoint y: 287, distance: 21.6
click at [535, 287] on div at bounding box center [516, 258] width 69 height 84
drag, startPoint x: 547, startPoint y: 302, endPoint x: 546, endPoint y: 295, distance: 7.0
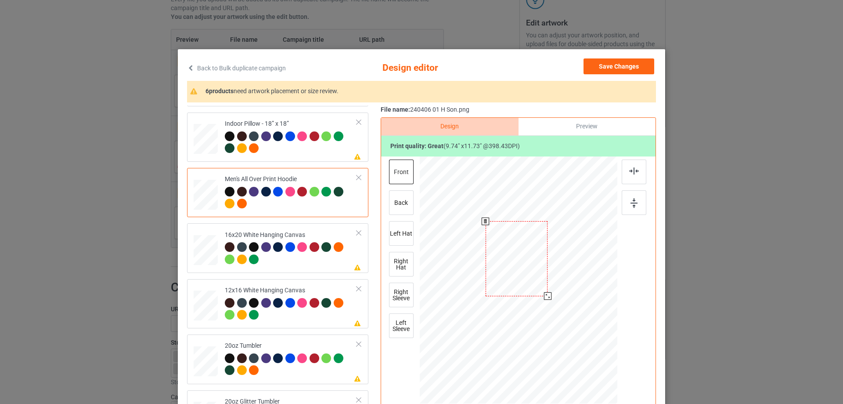
click at [546, 295] on div at bounding box center [547, 295] width 7 height 7
click at [529, 285] on div at bounding box center [517, 256] width 62 height 75
click at [629, 170] on img at bounding box center [634, 170] width 10 height 7
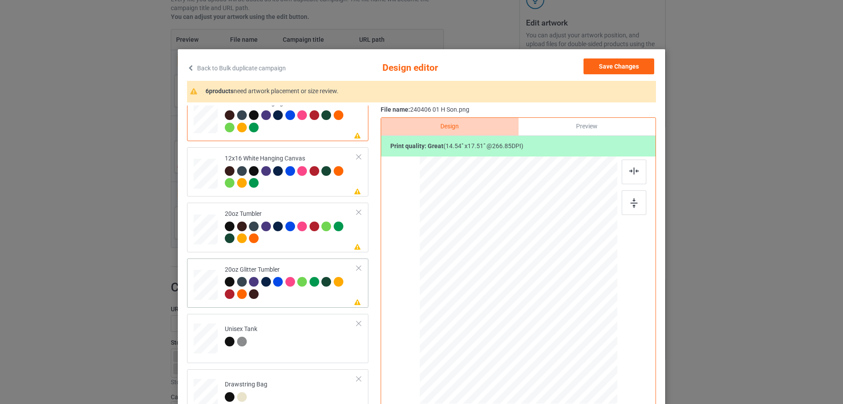
scroll to position [834, 0]
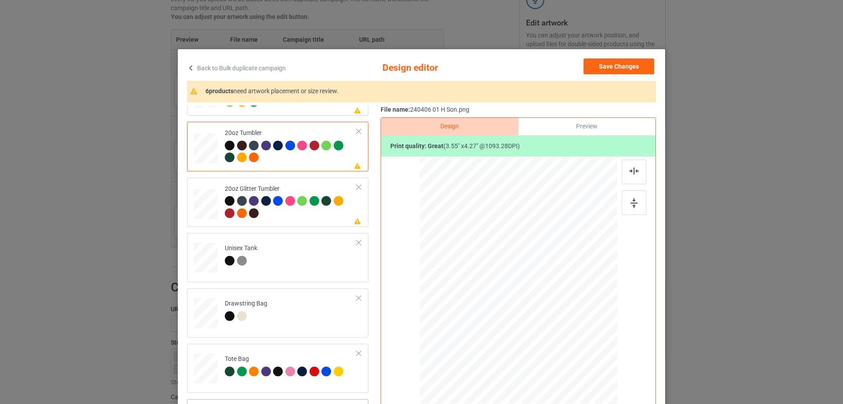
scroll to position [88, 0]
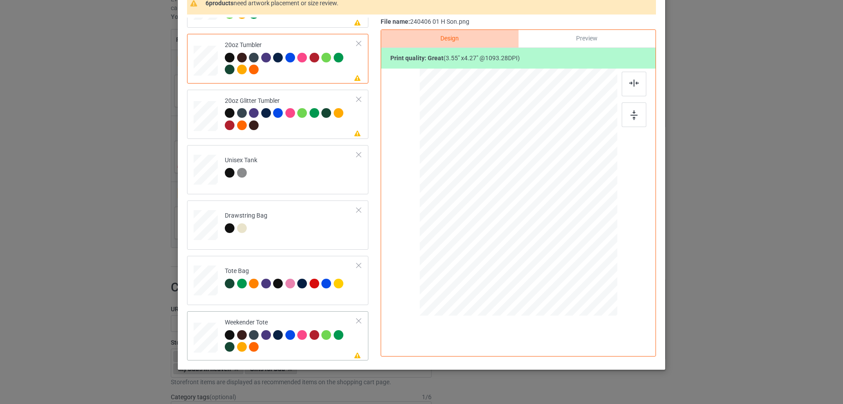
drag, startPoint x: 574, startPoint y: 264, endPoint x: 560, endPoint y: 234, distance: 33.8
click at [560, 234] on div at bounding box center [518, 192] width 197 height 127
click at [544, 225] on div at bounding box center [518, 188] width 77 height 93
click at [632, 83] on img at bounding box center [634, 82] width 10 height 7
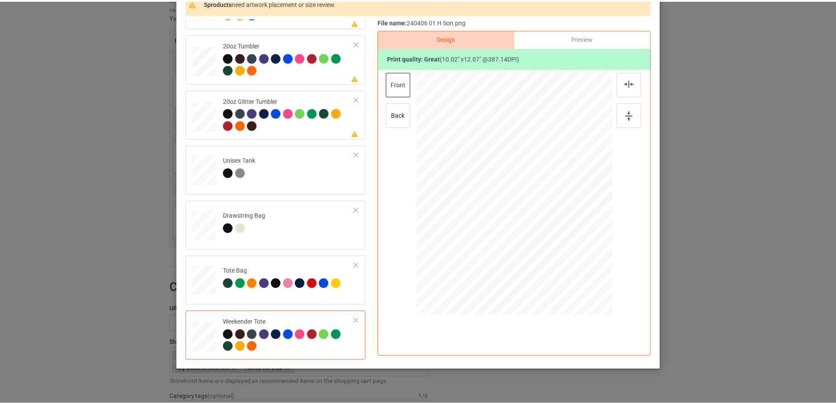
scroll to position [0, 0]
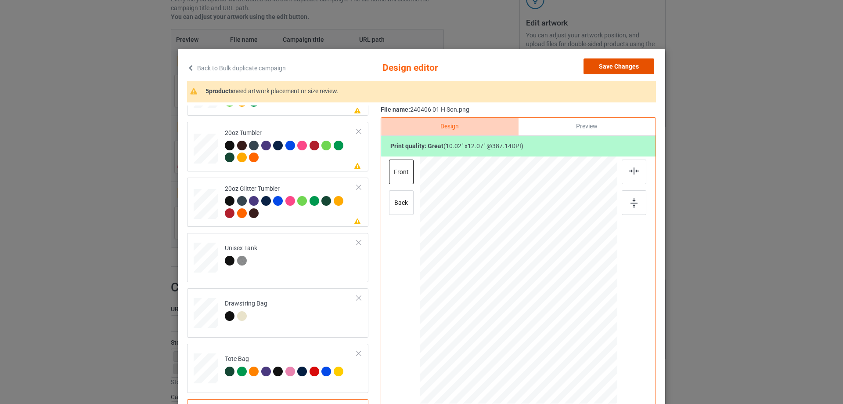
click at [627, 73] on button "Save Changes" at bounding box center [619, 66] width 71 height 16
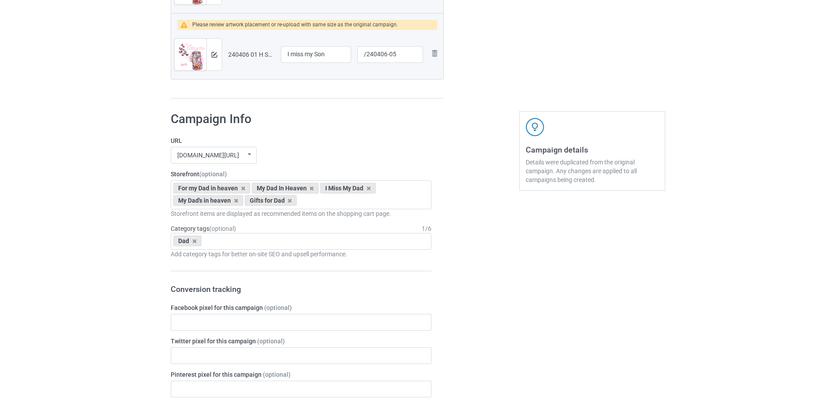
scroll to position [876, 0]
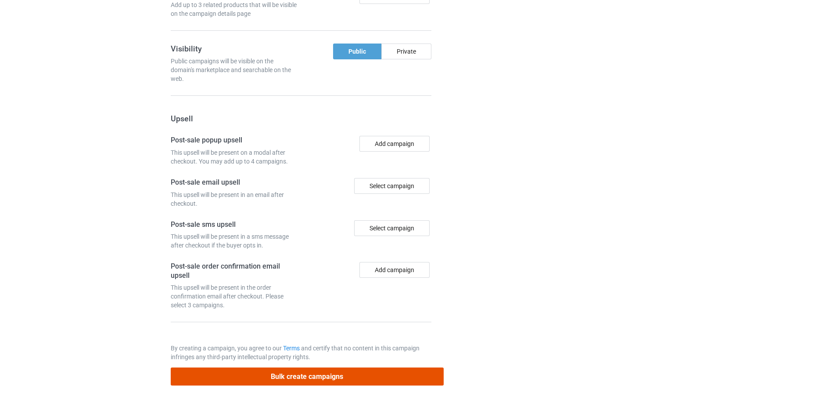
click at [344, 369] on button "Bulk create campaigns" at bounding box center [307, 376] width 273 height 18
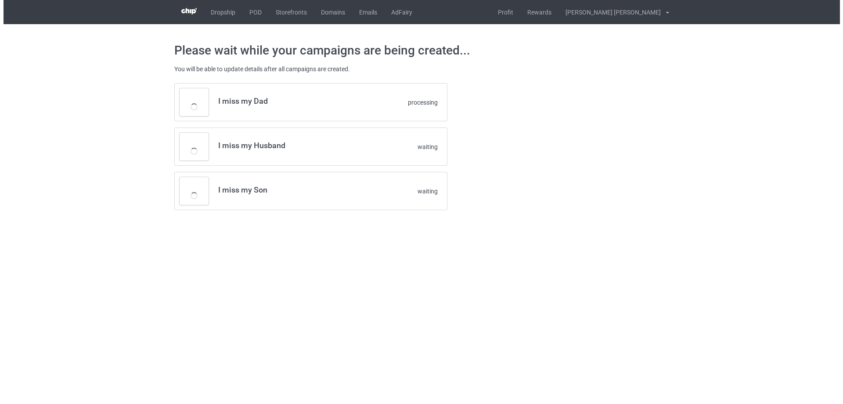
scroll to position [0, 0]
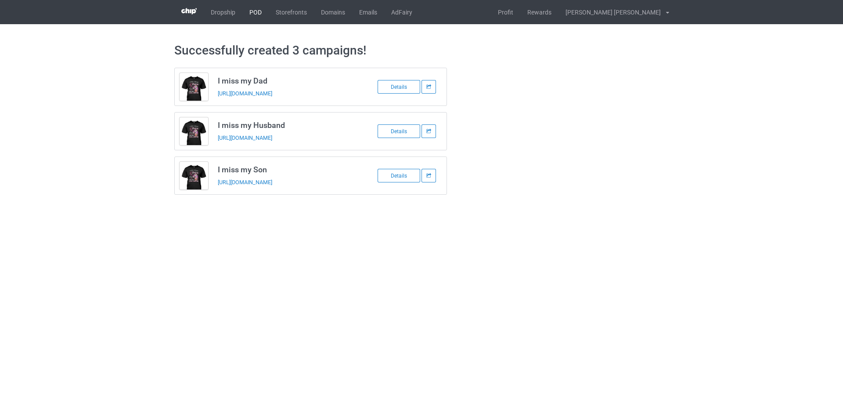
click at [254, 14] on link "POD" at bounding box center [255, 12] width 26 height 24
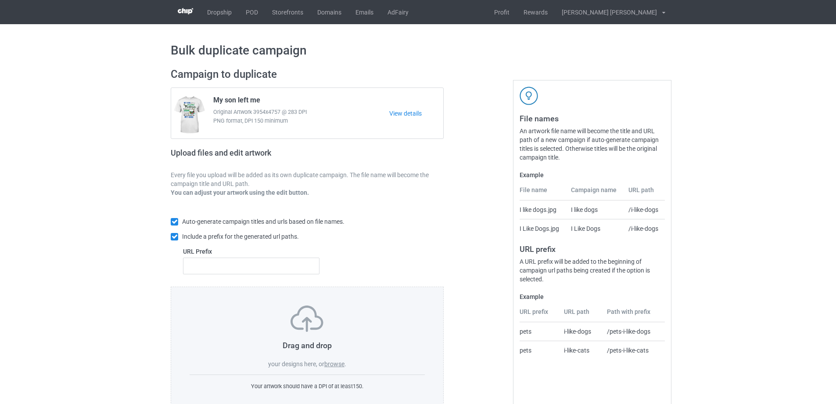
click at [335, 364] on label "browse" at bounding box center [334, 363] width 20 height 7
click at [0, 0] on input "browse" at bounding box center [0, 0] width 0 height 0
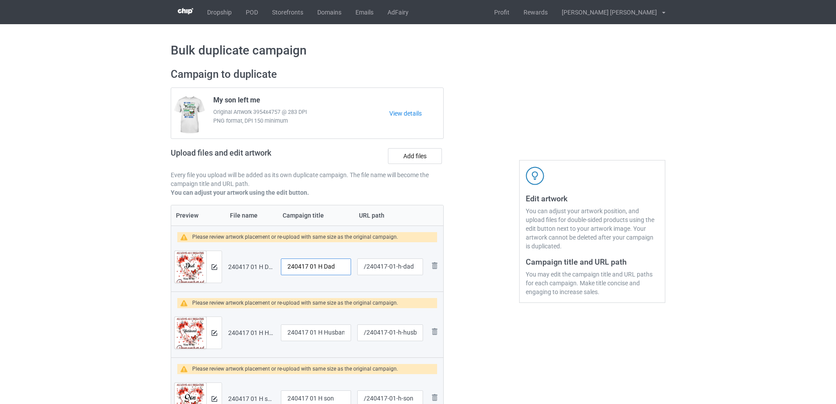
drag, startPoint x: 323, startPoint y: 264, endPoint x: 267, endPoint y: 268, distance: 55.9
click at [267, 268] on tr "Preview and edit artwork 240417 01 H Dad.png 240417 01 H Dad /240417-01-h-dad R…" at bounding box center [307, 266] width 272 height 49
drag, startPoint x: 314, startPoint y: 267, endPoint x: 257, endPoint y: 267, distance: 57.1
click at [257, 267] on tr "Preview and edit artwork 240417 01 H Dad.png I miss my Dad /240417-01-h-dad Rem…" at bounding box center [307, 266] width 272 height 49
type input "I miss my Dad"
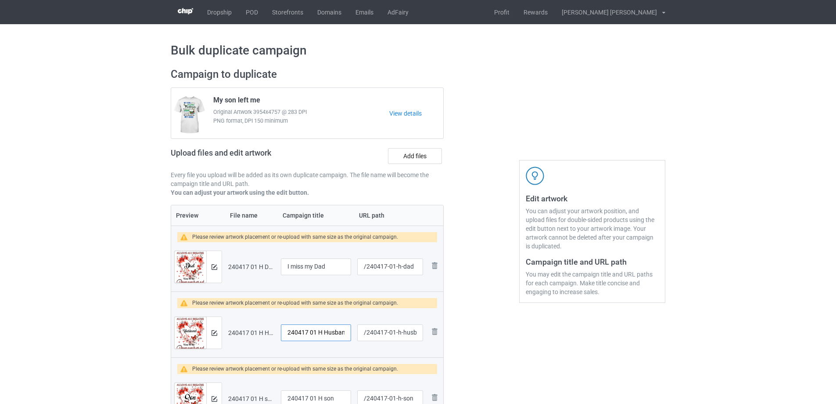
drag, startPoint x: 323, startPoint y: 333, endPoint x: 245, endPoint y: 324, distance: 79.2
click at [233, 324] on tr "Preview and edit artwork 240417 01 H Husband.png 240417 01 H Husband /240417-01…" at bounding box center [307, 332] width 272 height 49
paste input "I miss my"
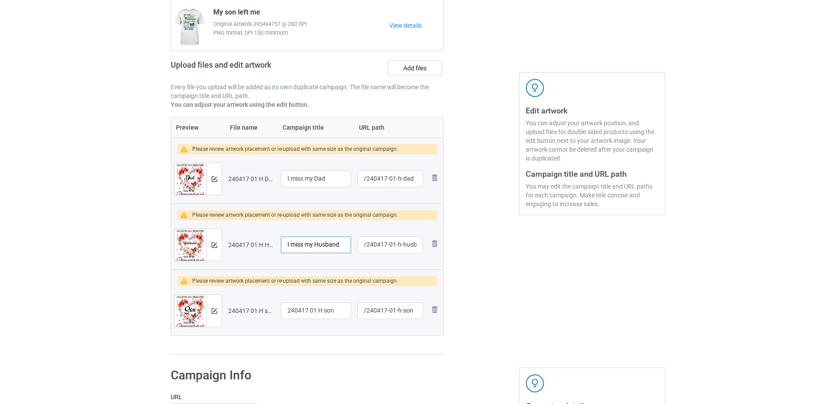
type input "I miss my Husband"
drag, startPoint x: 321, startPoint y: 310, endPoint x: 241, endPoint y: 308, distance: 80.4
click at [241, 308] on tr "Preview and edit artwork 240417 01 H son.png 240417 01 H son /240417-01-h-son R…" at bounding box center [307, 310] width 272 height 49
paste input "I miss my"
type input "I miss my son"
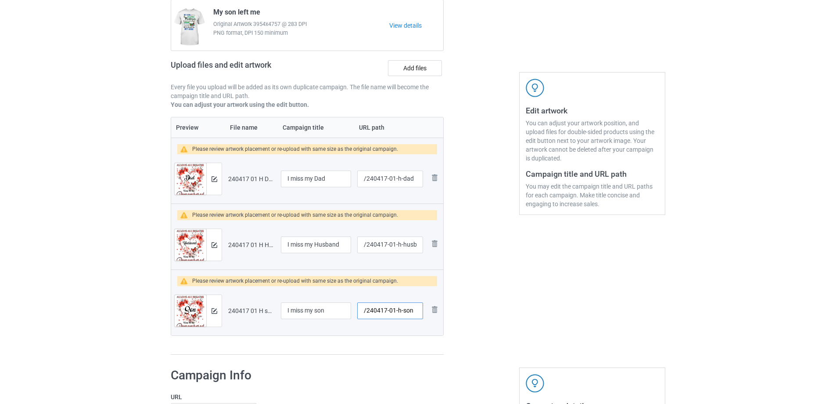
drag, startPoint x: 394, startPoint y: 310, endPoint x: 417, endPoint y: 312, distance: 22.4
click at [417, 312] on input "/240417-01-h-son" at bounding box center [390, 310] width 66 height 17
type input "/240417-01"
drag, startPoint x: 392, startPoint y: 245, endPoint x: 422, endPoint y: 245, distance: 29.4
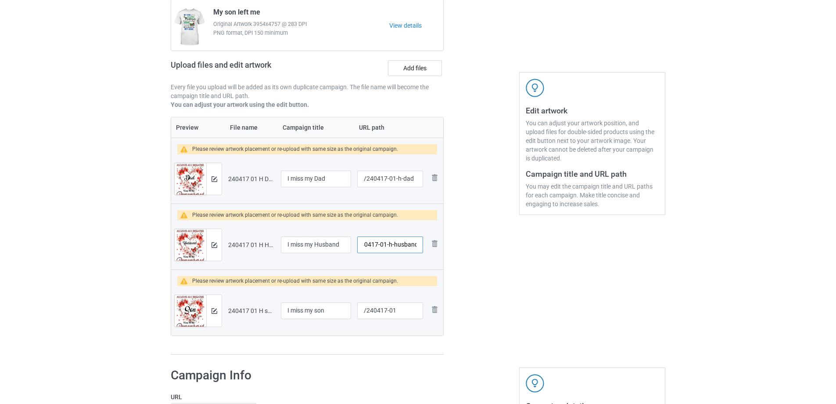
click at [422, 245] on input "/240417-01-h-husband" at bounding box center [390, 244] width 66 height 17
type input "/240417-02"
drag, startPoint x: 392, startPoint y: 179, endPoint x: 422, endPoint y: 179, distance: 30.7
click at [422, 179] on input "/240417-01-h-dad" at bounding box center [390, 178] width 66 height 17
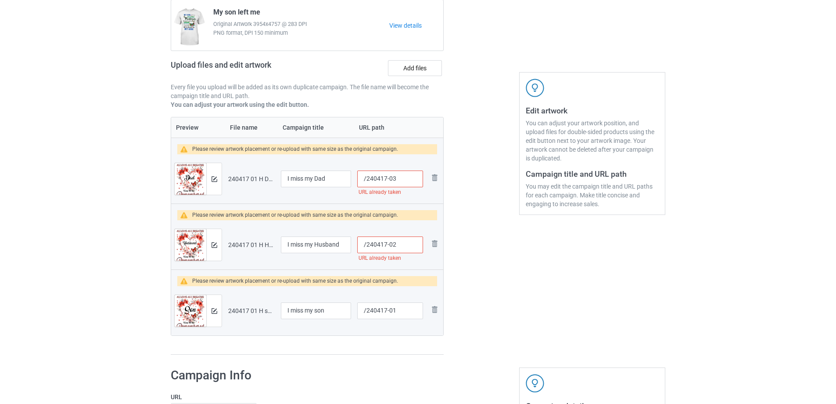
type input "/240417-03"
click at [395, 245] on input "/240417-02" at bounding box center [390, 244] width 66 height 17
type input "/240417-05"
drag, startPoint x: 392, startPoint y: 180, endPoint x: 397, endPoint y: 180, distance: 5.3
click at [397, 180] on input "/240417-03" at bounding box center [390, 178] width 66 height 17
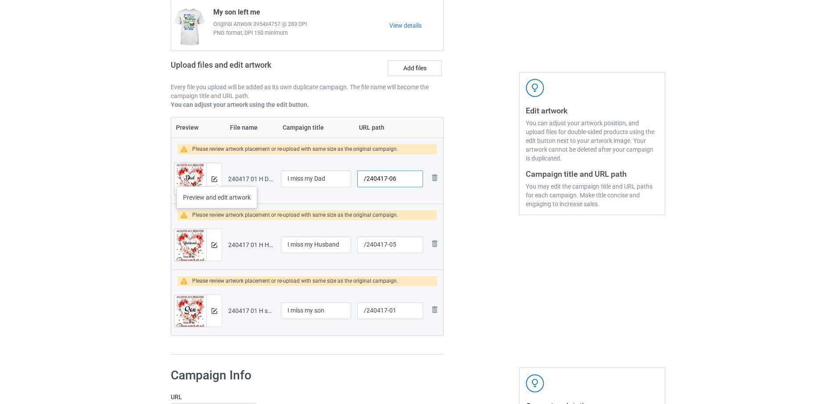
type input "/240417-06"
click at [217, 177] on img at bounding box center [215, 179] width 6 height 6
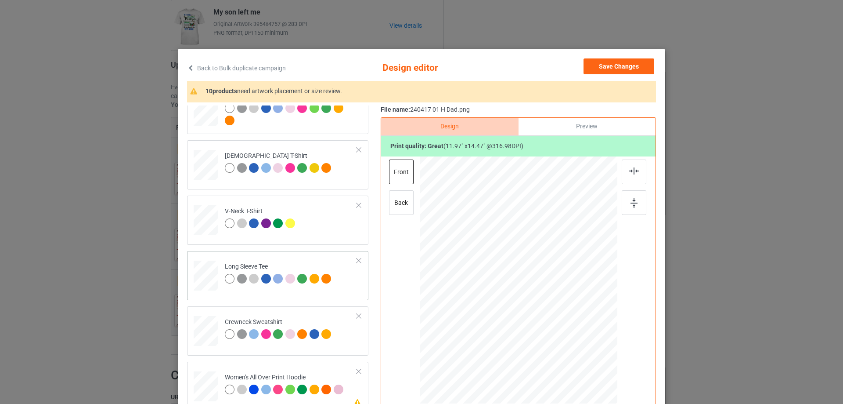
scroll to position [176, 0]
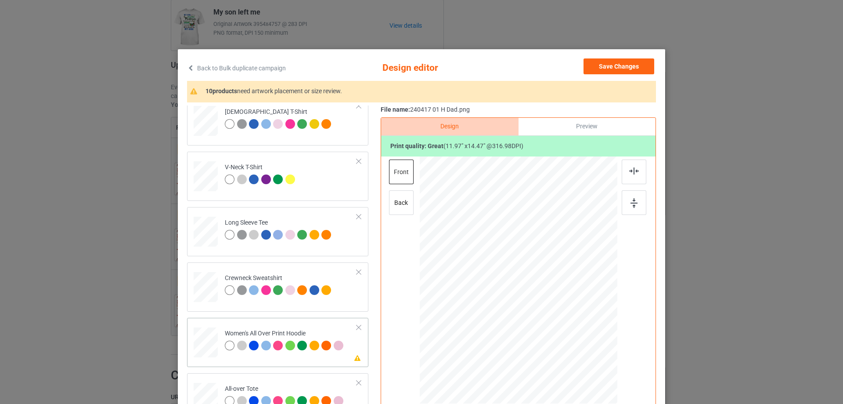
drag, startPoint x: 575, startPoint y: 352, endPoint x: 562, endPoint y: 312, distance: 42.1
click at [562, 312] on div at bounding box center [519, 280] width 198 height 223
drag, startPoint x: 550, startPoint y: 309, endPoint x: 551, endPoint y: 279, distance: 30.3
click at [551, 279] on div at bounding box center [519, 250] width 72 height 86
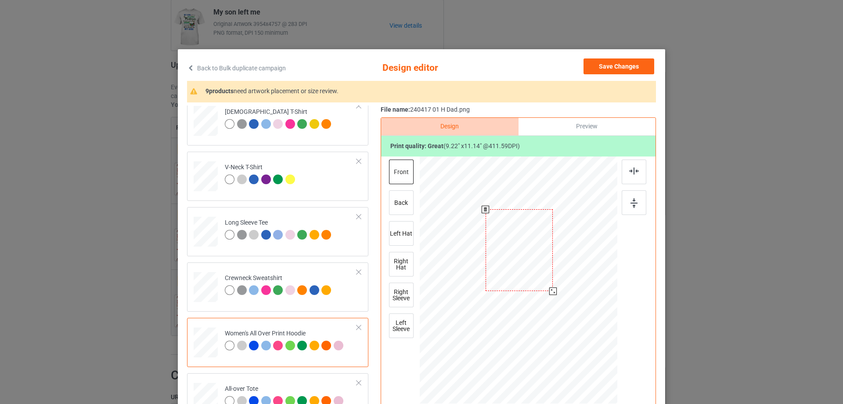
click at [551, 289] on div at bounding box center [552, 290] width 7 height 7
click at [632, 172] on img at bounding box center [634, 170] width 10 height 7
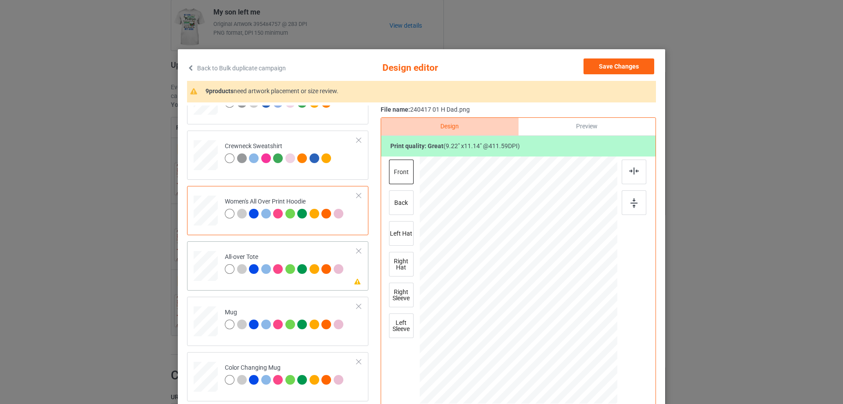
click at [576, 357] on div at bounding box center [579, 353] width 7 height 7
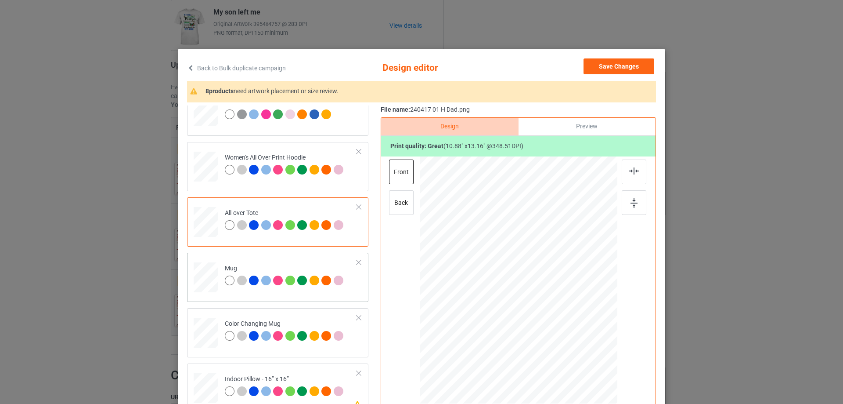
scroll to position [395, 0]
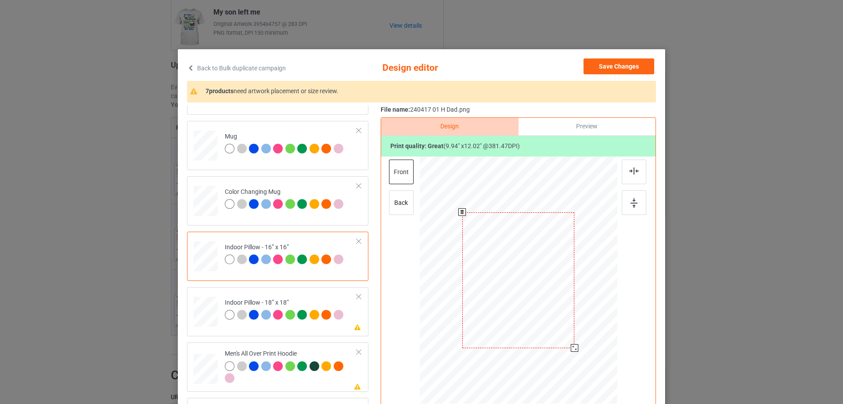
drag, startPoint x: 573, startPoint y: 352, endPoint x: 572, endPoint y: 347, distance: 5.4
click at [572, 347] on div at bounding box center [574, 347] width 7 height 7
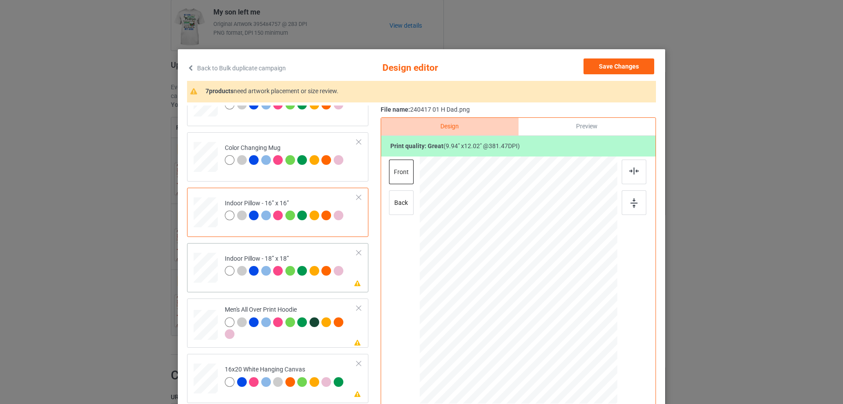
drag, startPoint x: 209, startPoint y: 269, endPoint x: 213, endPoint y: 268, distance: 5.0
drag, startPoint x: 573, startPoint y: 353, endPoint x: 573, endPoint y: 347, distance: 5.7
click at [573, 347] on div at bounding box center [574, 347] width 7 height 7
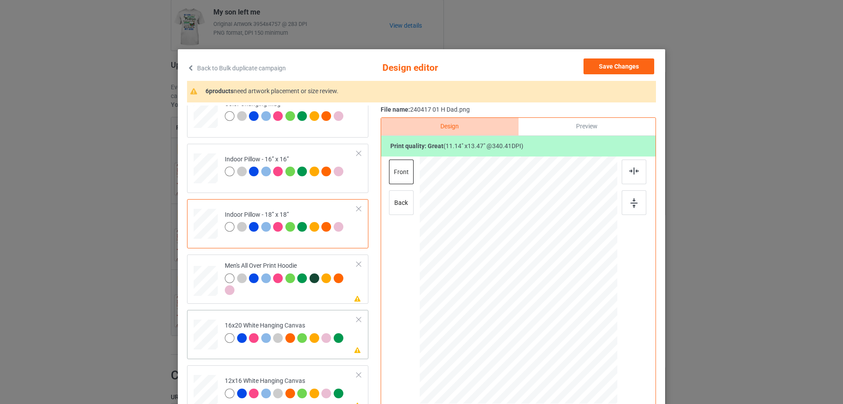
scroll to position [615, 0]
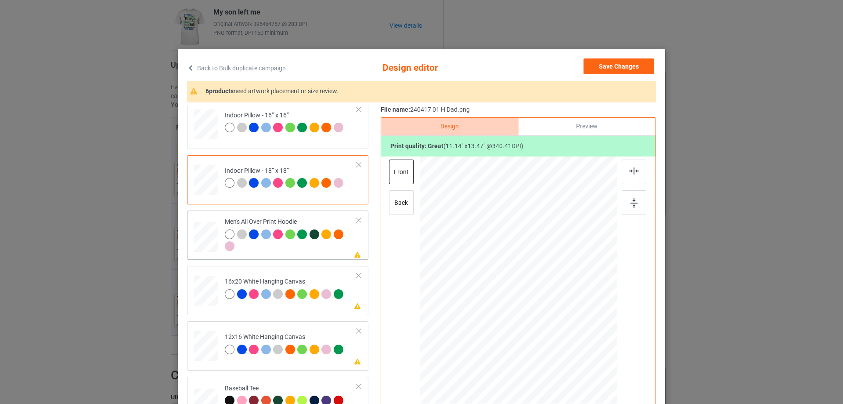
drag, startPoint x: 573, startPoint y: 351, endPoint x: 558, endPoint y: 310, distance: 43.3
click at [558, 310] on div at bounding box center [519, 280] width 198 height 210
drag, startPoint x: 541, startPoint y: 310, endPoint x: 543, endPoint y: 288, distance: 21.1
click at [543, 288] on div at bounding box center [520, 259] width 68 height 82
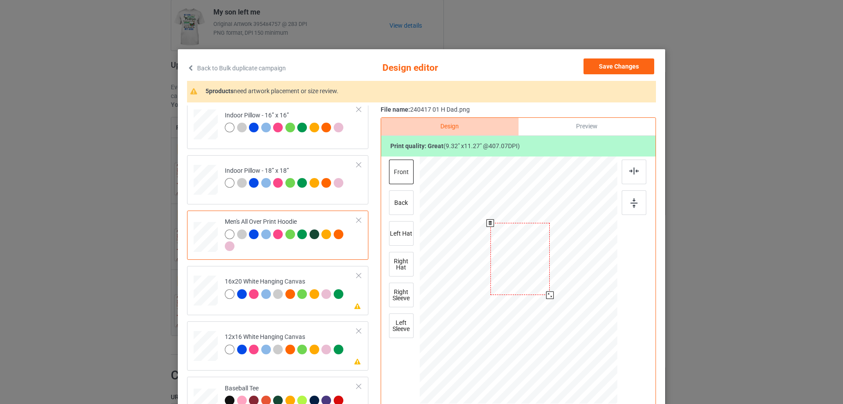
drag, startPoint x: 551, startPoint y: 299, endPoint x: 549, endPoint y: 292, distance: 7.2
click at [549, 292] on div at bounding box center [549, 294] width 7 height 7
click at [542, 287] on div at bounding box center [519, 256] width 60 height 72
click at [548, 295] on div at bounding box center [550, 294] width 7 height 7
click at [633, 173] on img at bounding box center [634, 170] width 10 height 7
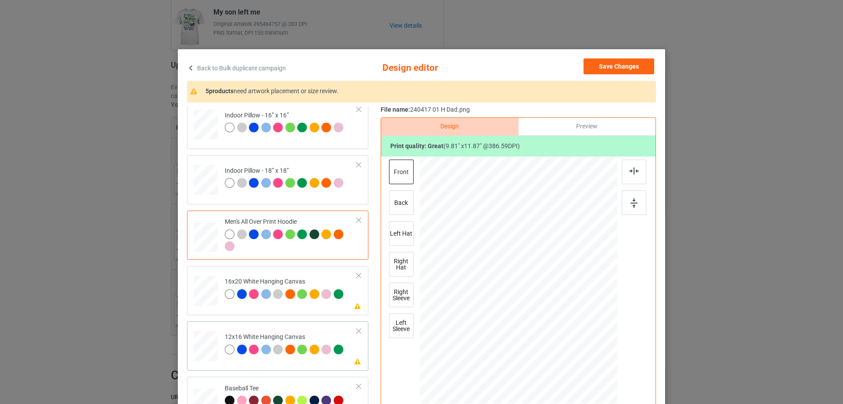
scroll to position [659, 0]
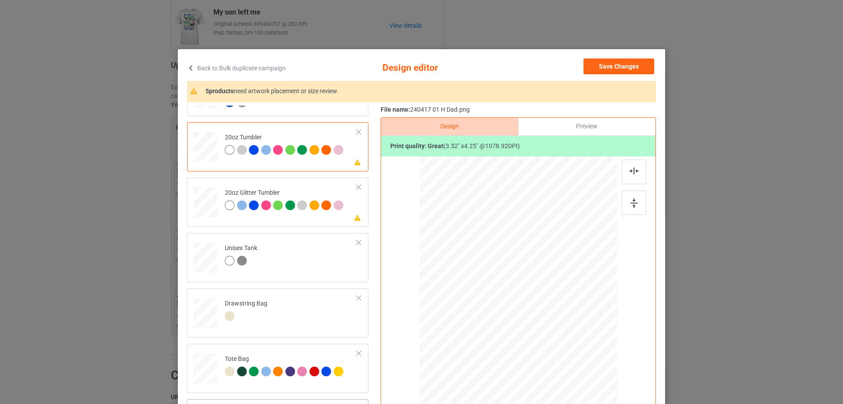
scroll to position [103, 0]
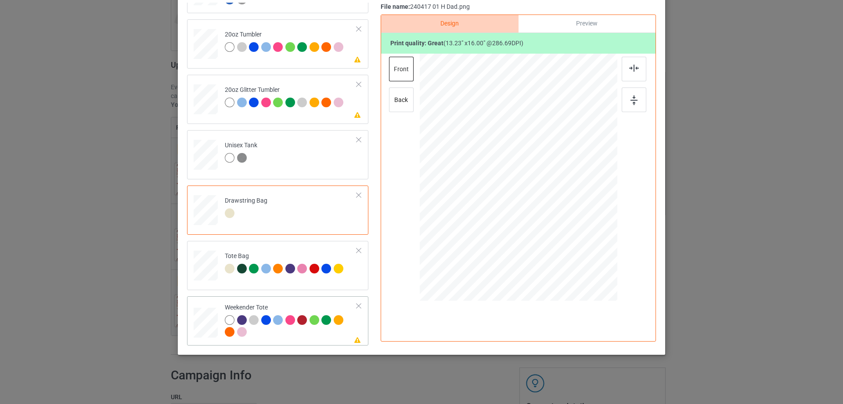
drag, startPoint x: 572, startPoint y: 248, endPoint x: 554, endPoint y: 223, distance: 30.5
click at [554, 223] on div at bounding box center [557, 224] width 7 height 7
click at [542, 214] on div at bounding box center [518, 173] width 78 height 95
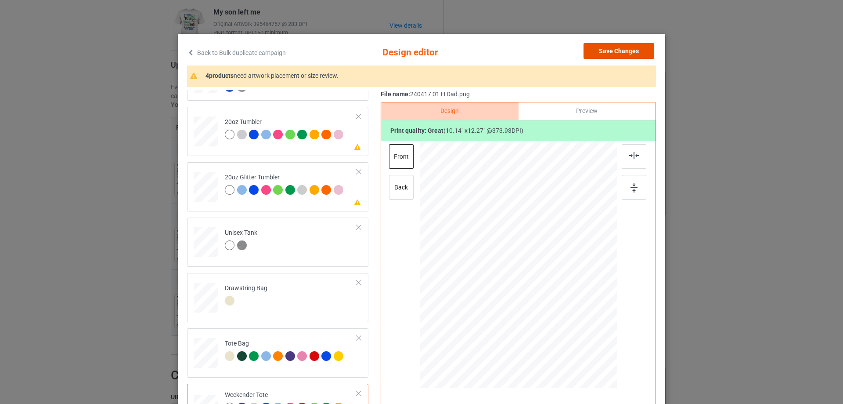
click at [625, 51] on button "Save Changes" at bounding box center [619, 51] width 71 height 16
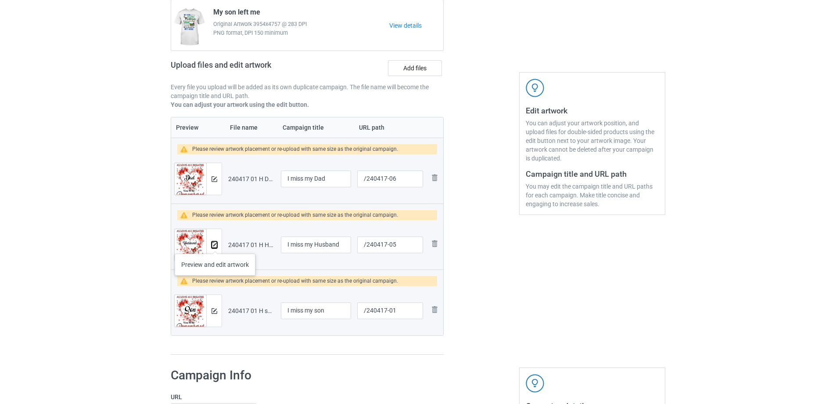
click at [215, 245] on img at bounding box center [215, 245] width 6 height 6
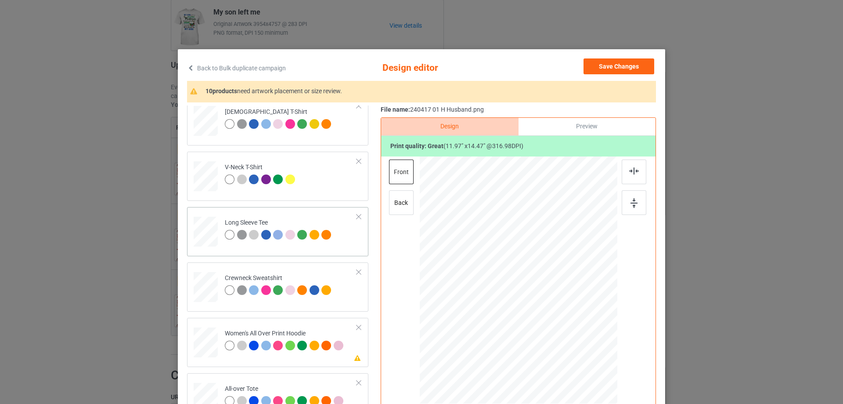
scroll to position [307, 0]
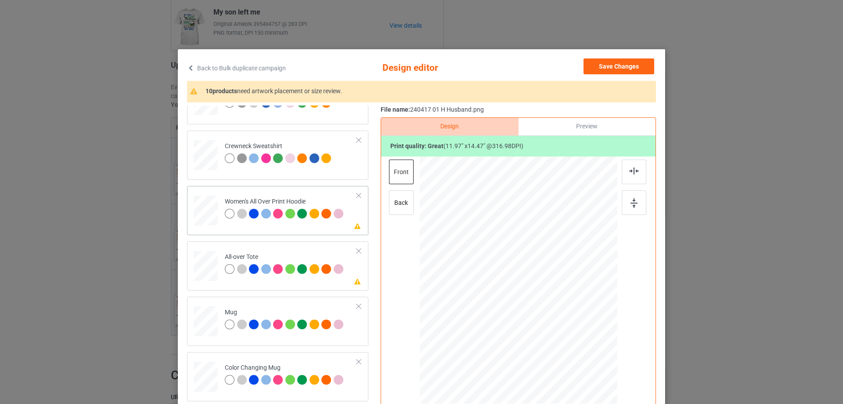
drag, startPoint x: 575, startPoint y: 354, endPoint x: 561, endPoint y: 315, distance: 41.3
click at [561, 315] on div at bounding box center [519, 280] width 198 height 223
drag, startPoint x: 540, startPoint y: 311, endPoint x: 538, endPoint y: 282, distance: 29.0
click at [538, 282] on div at bounding box center [517, 251] width 72 height 86
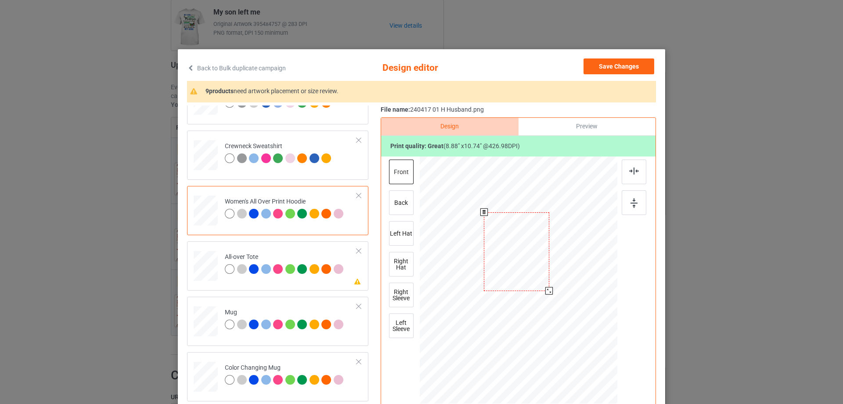
drag, startPoint x: 547, startPoint y: 295, endPoint x: 544, endPoint y: 290, distance: 4.9
click at [545, 290] on div at bounding box center [548, 290] width 7 height 7
click at [540, 284] on div at bounding box center [516, 251] width 65 height 79
click at [634, 174] on img at bounding box center [634, 170] width 10 height 7
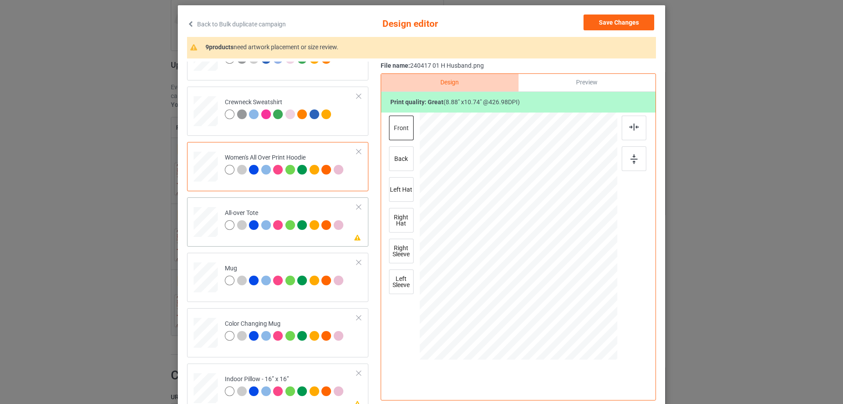
drag, startPoint x: 574, startPoint y: 307, endPoint x: 575, endPoint y: 312, distance: 4.6
click at [576, 312] on div at bounding box center [579, 310] width 7 height 7
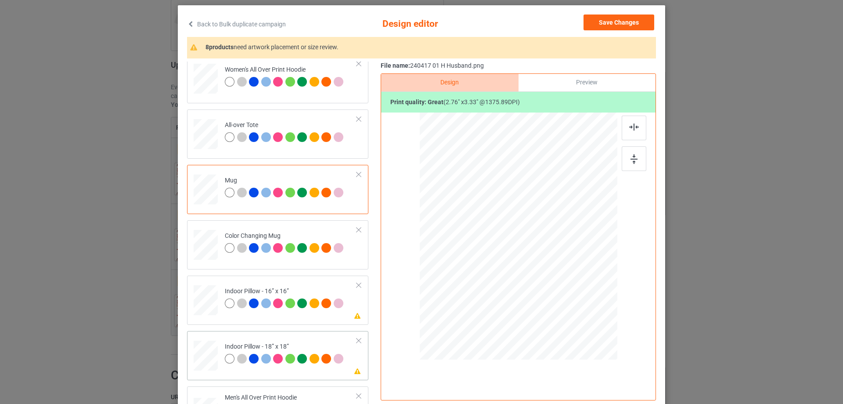
scroll to position [483, 0]
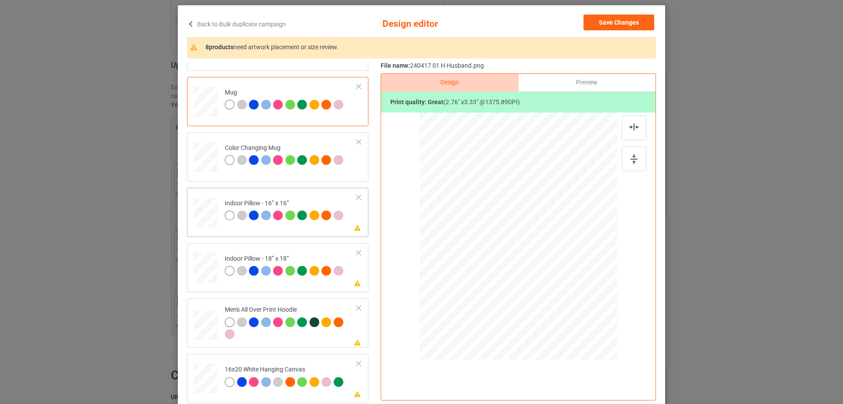
drag, startPoint x: 574, startPoint y: 307, endPoint x: 573, endPoint y: 300, distance: 6.7
click at [573, 300] on div at bounding box center [574, 303] width 7 height 7
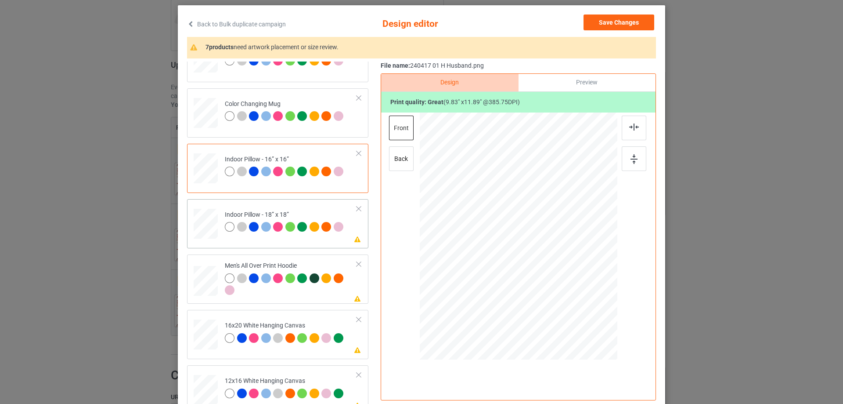
drag, startPoint x: 573, startPoint y: 308, endPoint x: 573, endPoint y: 303, distance: 4.9
click at [573, 303] on div at bounding box center [574, 303] width 7 height 7
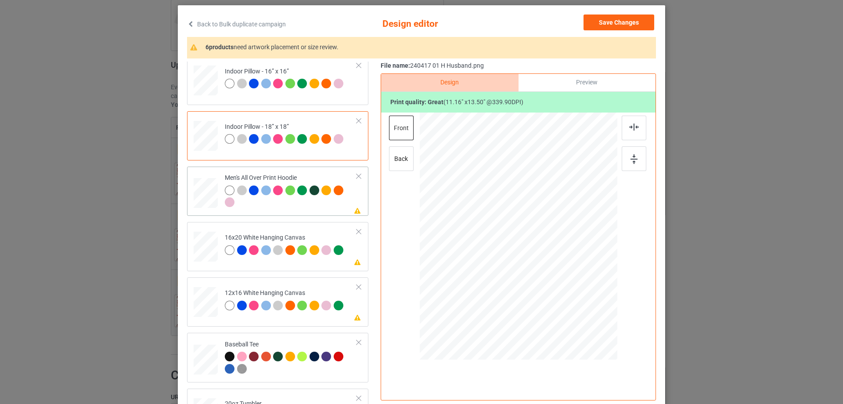
drag, startPoint x: 573, startPoint y: 308, endPoint x: 555, endPoint y: 274, distance: 38.5
click at [555, 274] on div at bounding box center [519, 236] width 198 height 210
drag, startPoint x: 537, startPoint y: 269, endPoint x: 536, endPoint y: 249, distance: 20.2
click at [536, 249] on div at bounding box center [517, 215] width 71 height 85
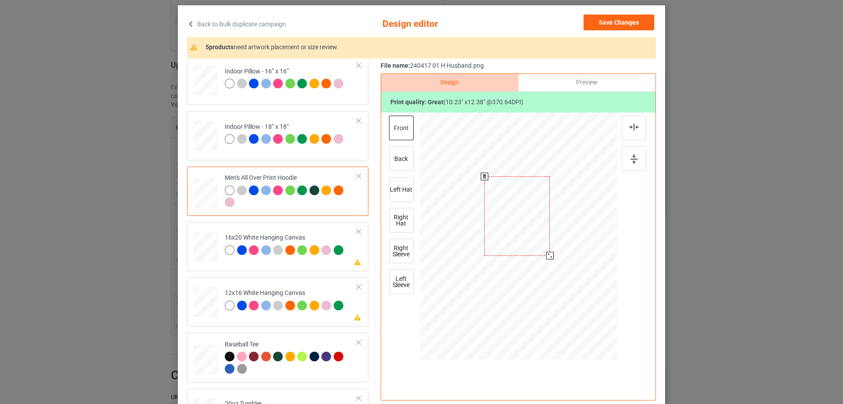
click at [546, 255] on div at bounding box center [549, 255] width 7 height 7
drag, startPoint x: 533, startPoint y: 251, endPoint x: 534, endPoint y: 246, distance: 4.9
click at [534, 246] on div at bounding box center [517, 210] width 65 height 79
click at [631, 132] on div at bounding box center [634, 127] width 25 height 25
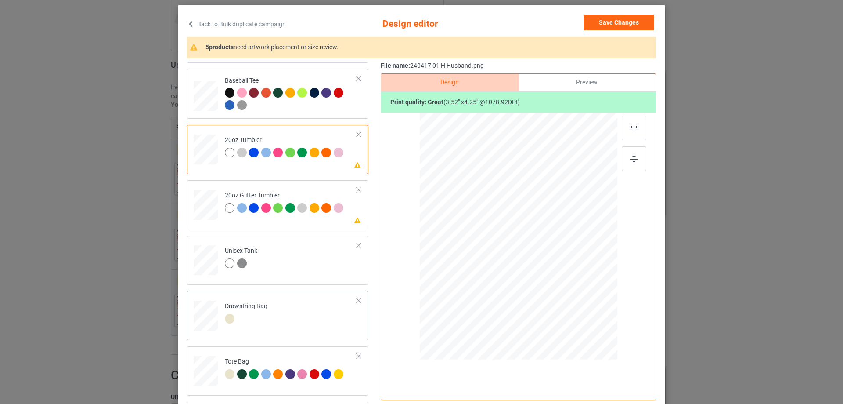
scroll to position [925, 0]
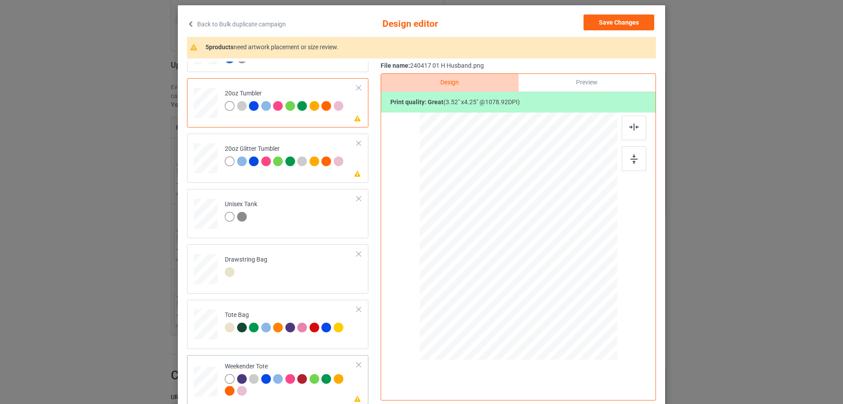
drag, startPoint x: 575, startPoint y: 307, endPoint x: 550, endPoint y: 272, distance: 42.9
click at [561, 278] on div at bounding box center [518, 236] width 197 height 127
click at [551, 268] on div at bounding box center [518, 232] width 79 height 96
click at [628, 134] on div at bounding box center [634, 127] width 25 height 25
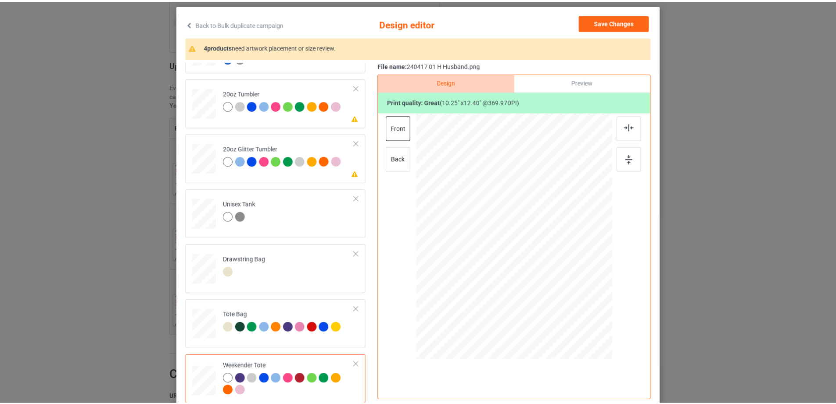
scroll to position [0, 0]
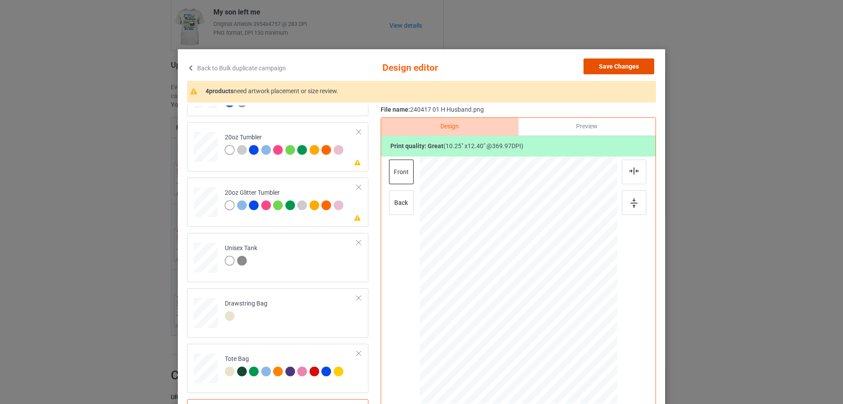
click at [627, 67] on button "Save Changes" at bounding box center [619, 66] width 71 height 16
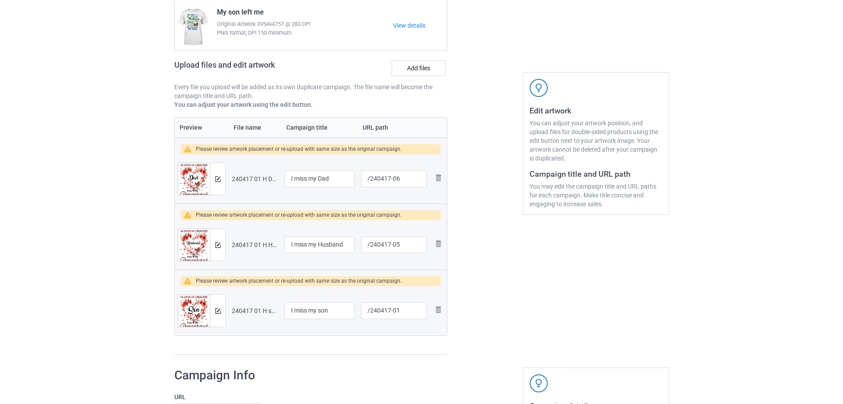
scroll to position [132, 0]
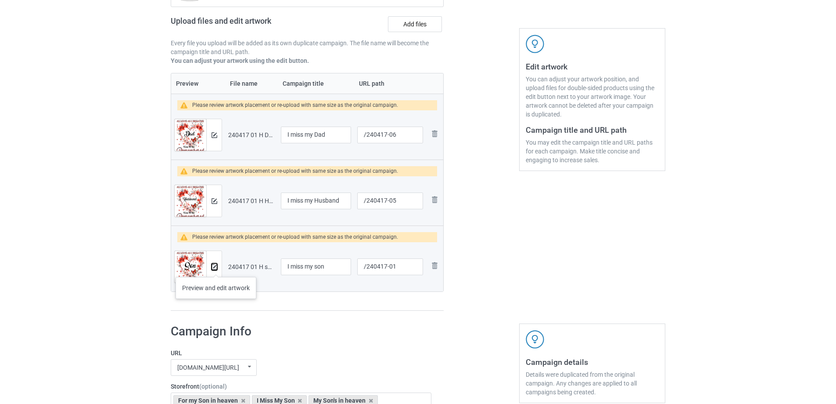
click at [215, 269] on img at bounding box center [215, 267] width 6 height 6
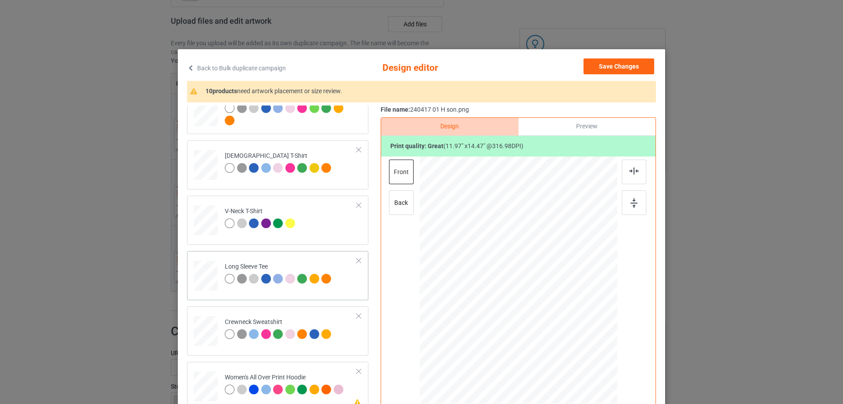
scroll to position [220, 0]
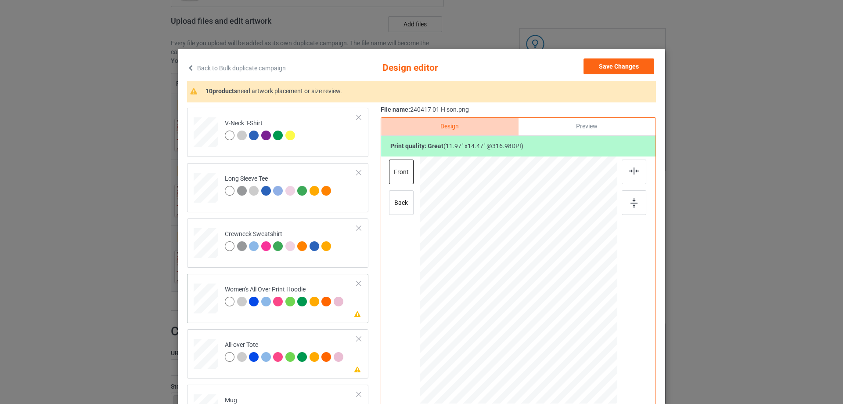
click at [215, 296] on td at bounding box center [207, 296] width 26 height 39
drag, startPoint x: 575, startPoint y: 353, endPoint x: 538, endPoint y: 310, distance: 56.4
click at [559, 310] on div at bounding box center [519, 280] width 198 height 223
drag, startPoint x: 538, startPoint y: 310, endPoint x: 539, endPoint y: 280, distance: 29.9
click at [539, 280] on div at bounding box center [519, 250] width 66 height 80
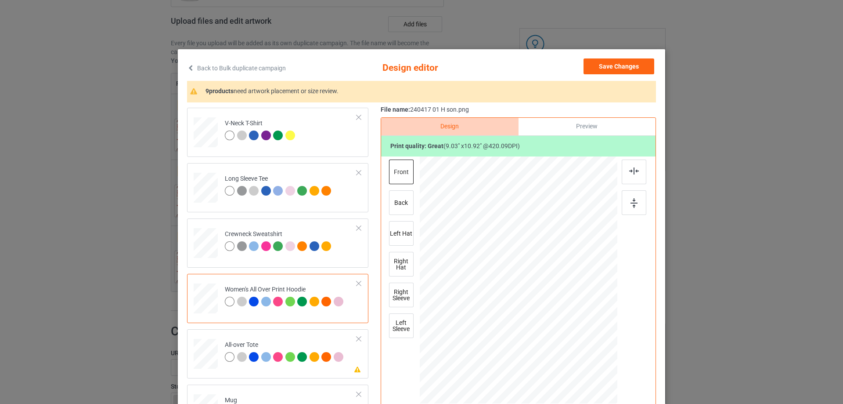
click at [646, 173] on div "Design Preview Print quality: great ( 9.03 " x 10.92 " @ 420.09 DPI) front back…" at bounding box center [518, 280] width 275 height 327
click at [631, 170] on img at bounding box center [634, 170] width 10 height 7
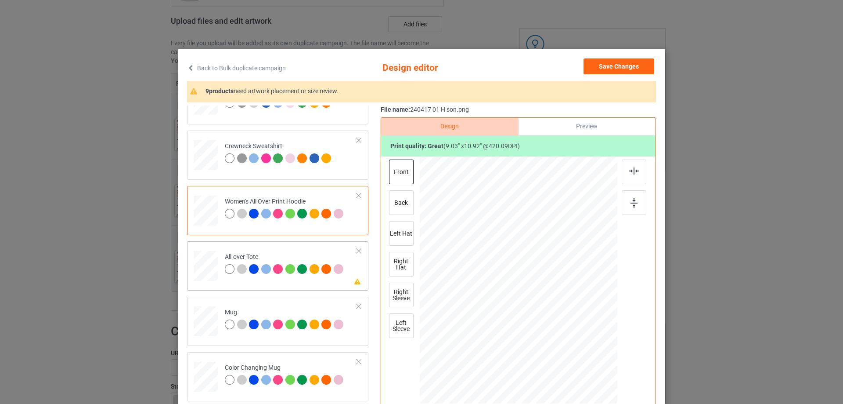
scroll to position [351, 0]
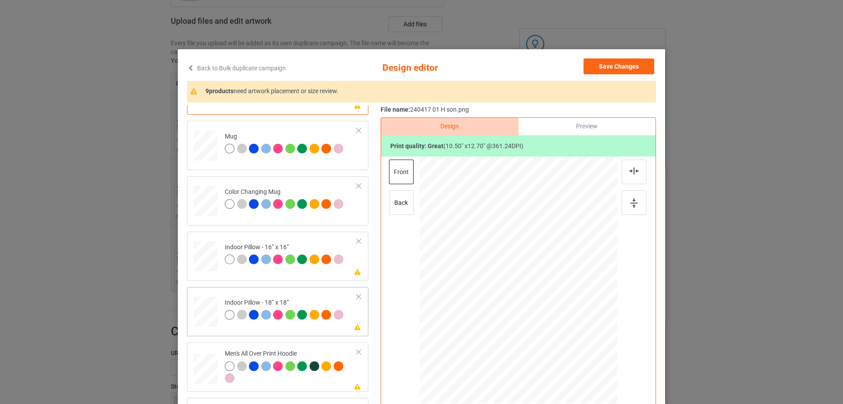
scroll to position [527, 0]
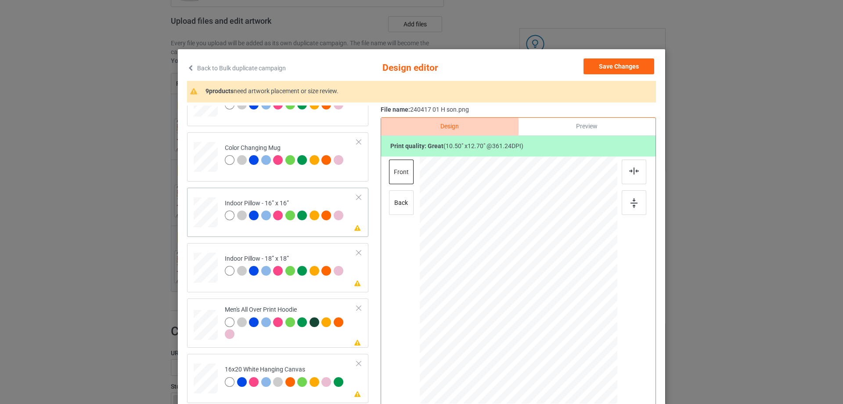
drag, startPoint x: 576, startPoint y: 352, endPoint x: 290, endPoint y: 258, distance: 300.9
click at [572, 343] on div at bounding box center [573, 346] width 7 height 7
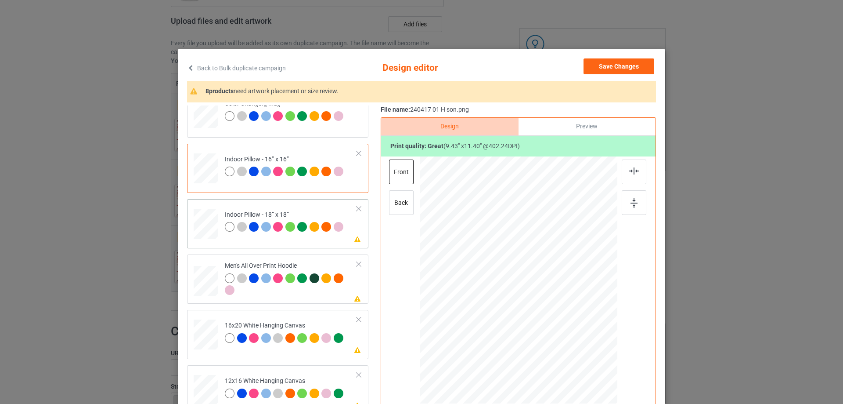
click at [215, 223] on td at bounding box center [207, 221] width 26 height 39
drag, startPoint x: 574, startPoint y: 353, endPoint x: 572, endPoint y: 347, distance: 6.9
click at [572, 347] on div at bounding box center [573, 346] width 7 height 7
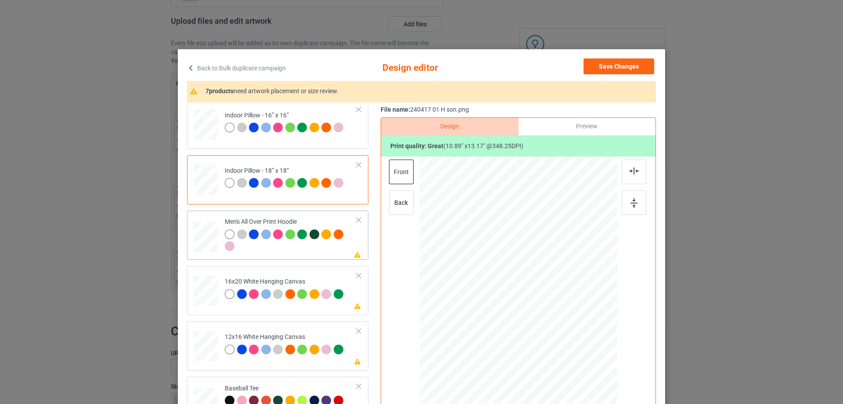
drag, startPoint x: 573, startPoint y: 353, endPoint x: 555, endPoint y: 311, distance: 45.0
click at [555, 311] on div at bounding box center [519, 280] width 198 height 210
drag, startPoint x: 525, startPoint y: 303, endPoint x: 524, endPoint y: 278, distance: 25.0
click at [524, 278] on div at bounding box center [517, 255] width 65 height 78
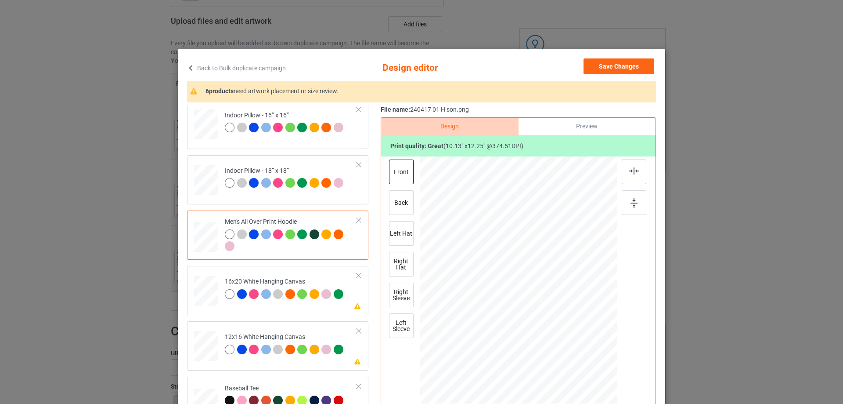
click at [634, 177] on div at bounding box center [634, 171] width 25 height 25
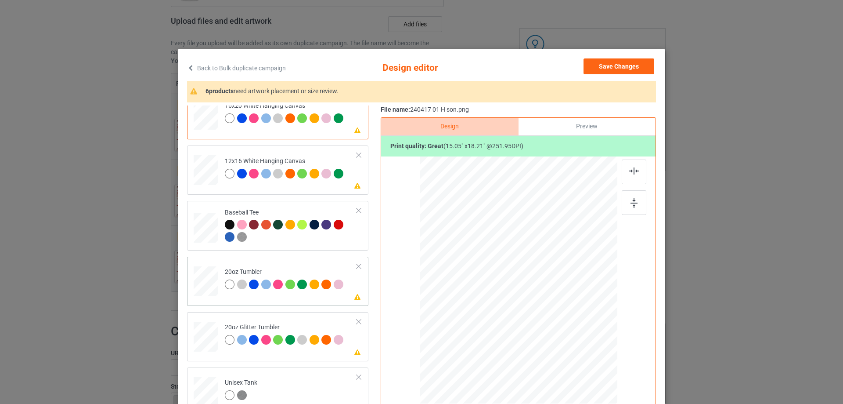
click at [503, 321] on div at bounding box center [506, 320] width 7 height 7
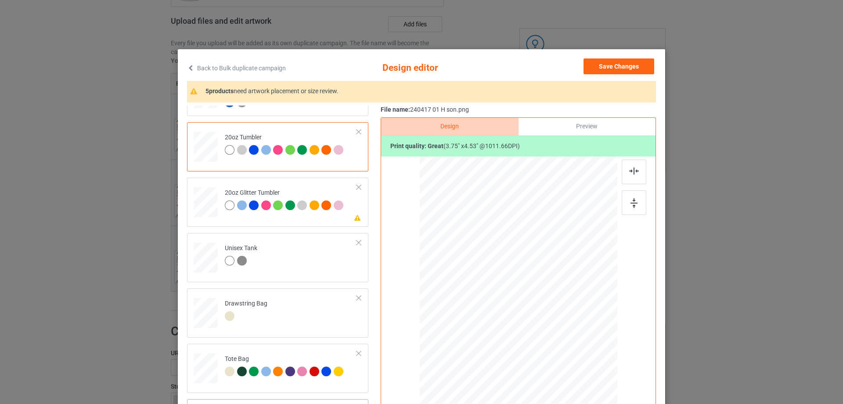
scroll to position [103, 0]
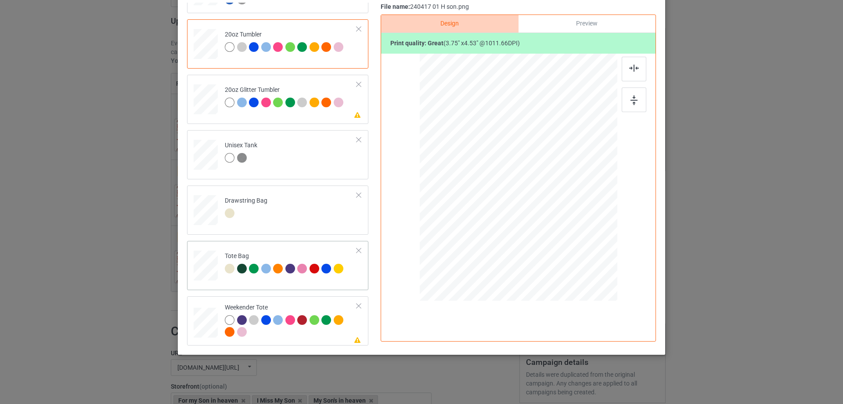
drag, startPoint x: 576, startPoint y: 249, endPoint x: 559, endPoint y: 220, distance: 33.3
click at [559, 220] on div at bounding box center [518, 177] width 197 height 127
click at [540, 212] on div at bounding box center [517, 173] width 77 height 93
click at [631, 65] on img at bounding box center [634, 68] width 10 height 7
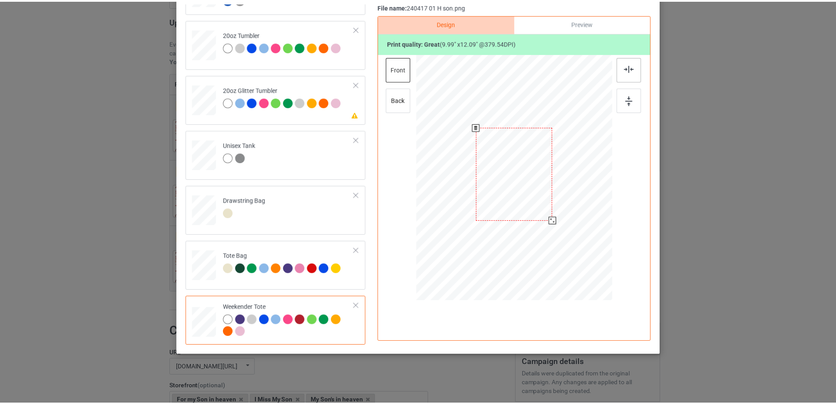
scroll to position [0, 0]
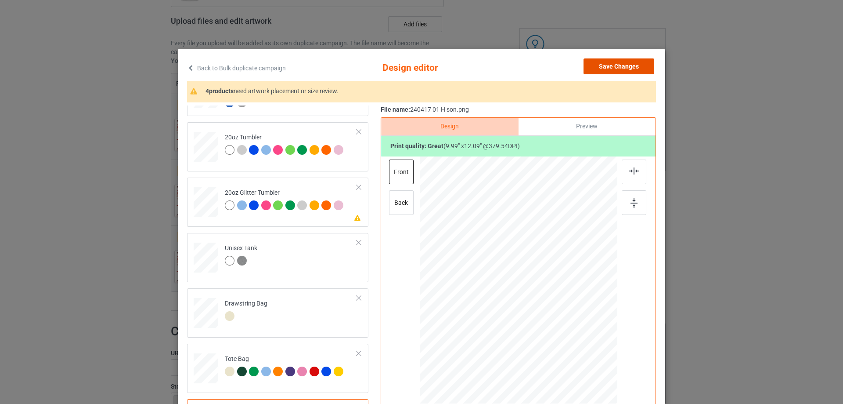
click at [635, 60] on button "Save Changes" at bounding box center [619, 66] width 71 height 16
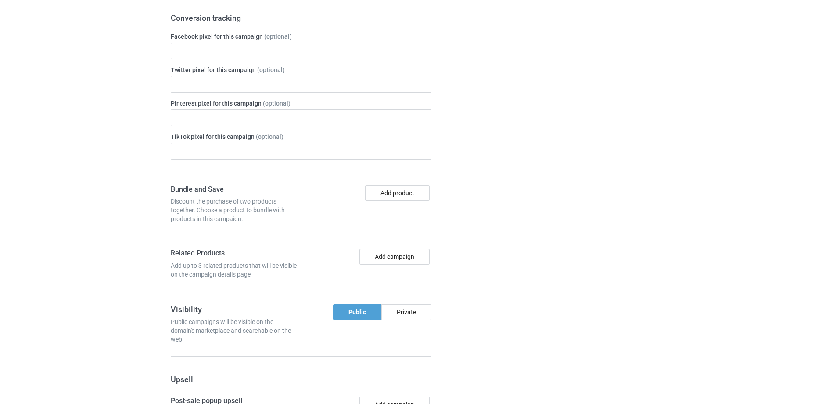
scroll to position [876, 0]
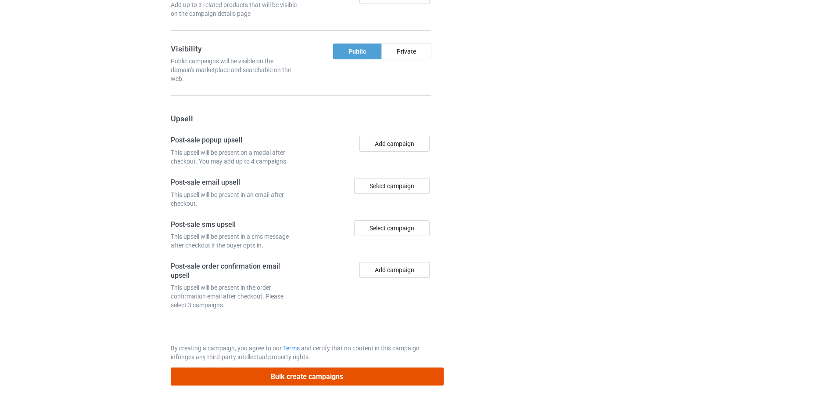
click at [328, 376] on button "Bulk create campaigns" at bounding box center [307, 376] width 273 height 18
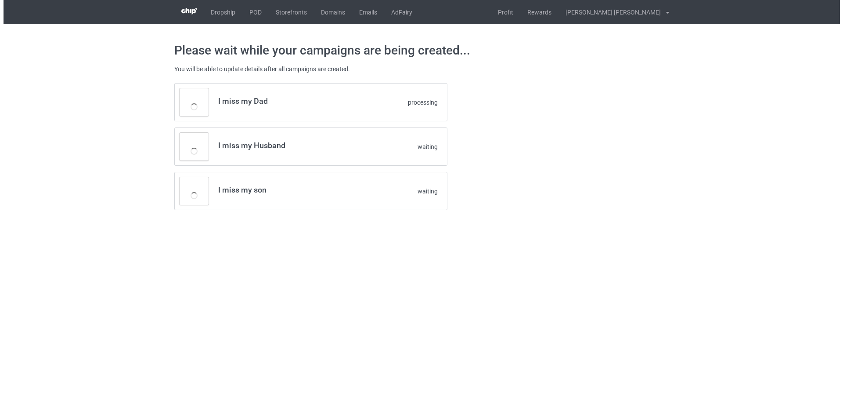
scroll to position [0, 0]
